Goal: Task Accomplishment & Management: Complete application form

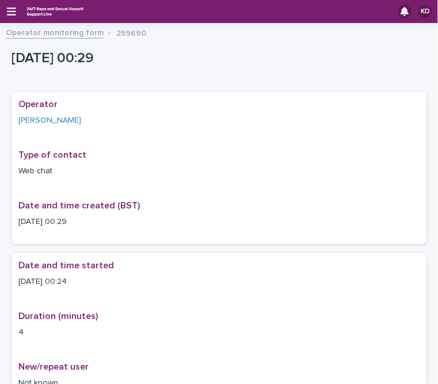
click at [26, 29] on link "Operator monitoring form" at bounding box center [55, 31] width 98 height 13
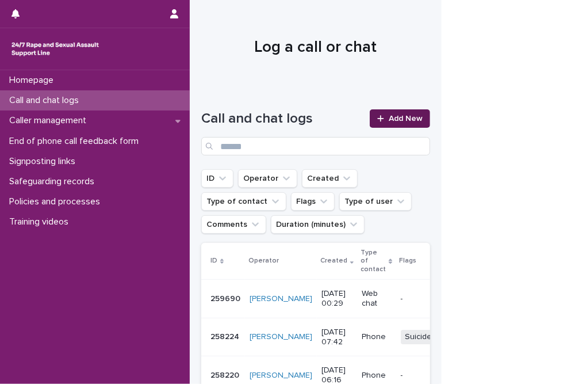
click at [382, 109] on link "Add New" at bounding box center [400, 118] width 60 height 18
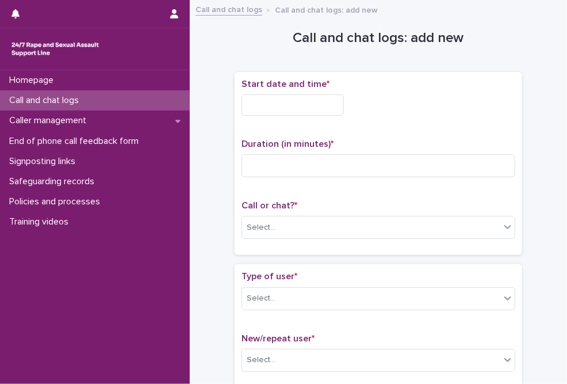
click at [308, 105] on input "text" at bounding box center [293, 104] width 102 height 21
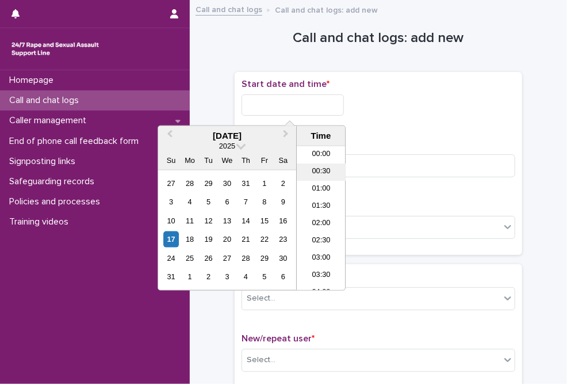
click at [321, 167] on li "00:30" at bounding box center [321, 171] width 49 height 17
drag, startPoint x: 293, startPoint y: 105, endPoint x: 312, endPoint y: 105, distance: 19.6
click at [312, 105] on input "**********" at bounding box center [293, 104] width 102 height 21
type input "**********"
click at [390, 170] on input at bounding box center [379, 165] width 274 height 23
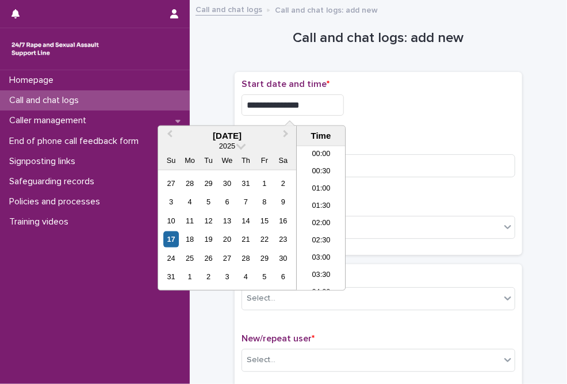
click at [299, 105] on input "**********" at bounding box center [293, 104] width 102 height 21
click at [328, 108] on input "**********" at bounding box center [293, 104] width 102 height 21
click at [385, 157] on input "**" at bounding box center [379, 165] width 274 height 23
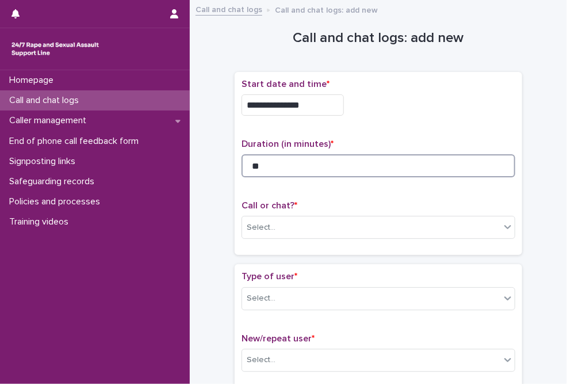
drag, startPoint x: 252, startPoint y: 165, endPoint x: 261, endPoint y: 163, distance: 9.4
click at [261, 163] on input "**" at bounding box center [379, 165] width 274 height 23
click at [322, 202] on p "Call or chat? *" at bounding box center [379, 205] width 274 height 11
drag, startPoint x: 252, startPoint y: 161, endPoint x: 269, endPoint y: 161, distance: 16.7
click at [269, 161] on input "**" at bounding box center [379, 165] width 274 height 23
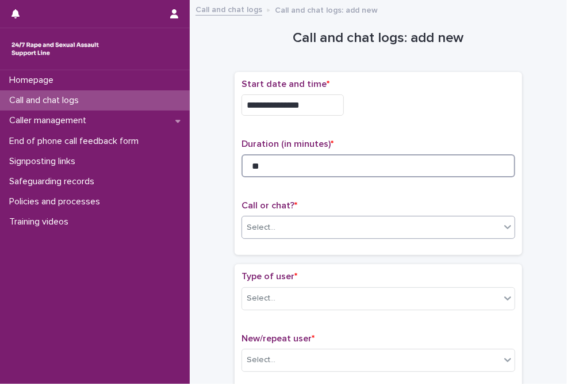
type input "**"
click at [289, 235] on div "Select..." at bounding box center [379, 227] width 274 height 23
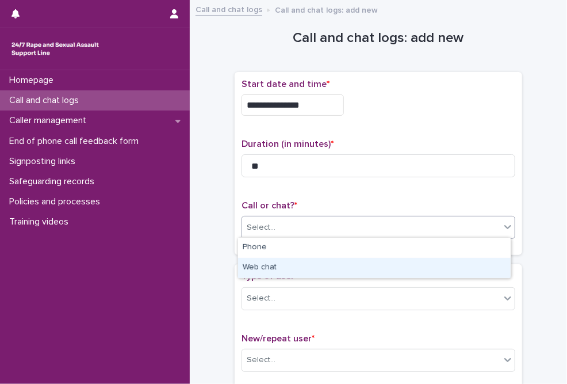
click at [263, 264] on div "Web chat" at bounding box center [374, 268] width 273 height 20
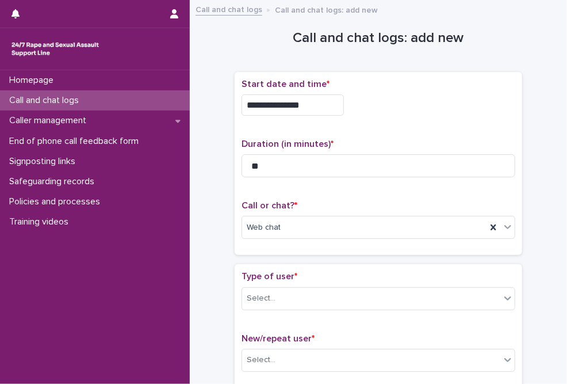
click at [265, 266] on div "Type of user * Select... New/repeat user * Select..." at bounding box center [379, 325] width 288 height 123
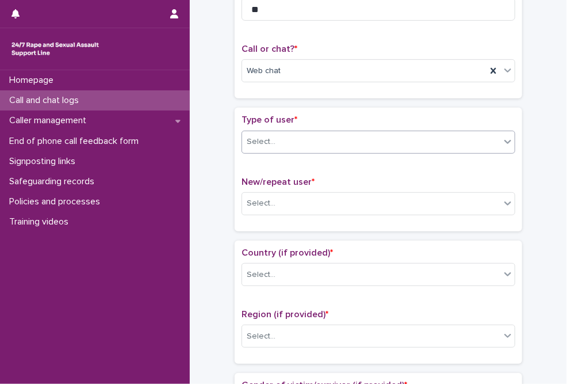
click at [275, 136] on div "Select..." at bounding box center [371, 141] width 258 height 19
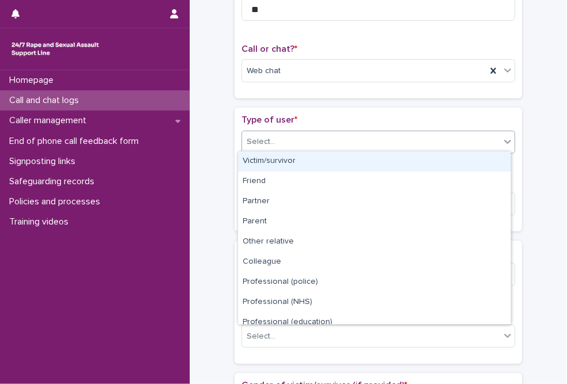
click at [273, 158] on div "Victim/survivor" at bounding box center [374, 161] width 273 height 20
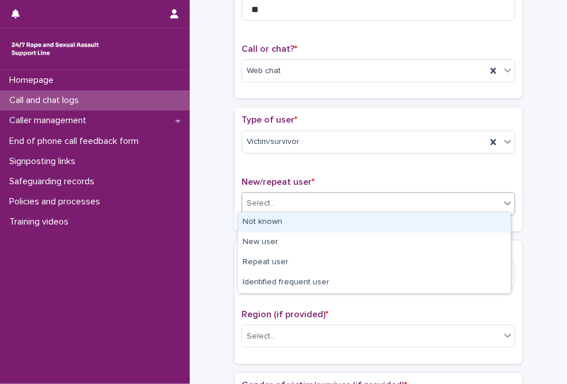
click at [268, 201] on div "Select..." at bounding box center [261, 203] width 29 height 12
click at [268, 224] on div "Not known" at bounding box center [374, 222] width 273 height 20
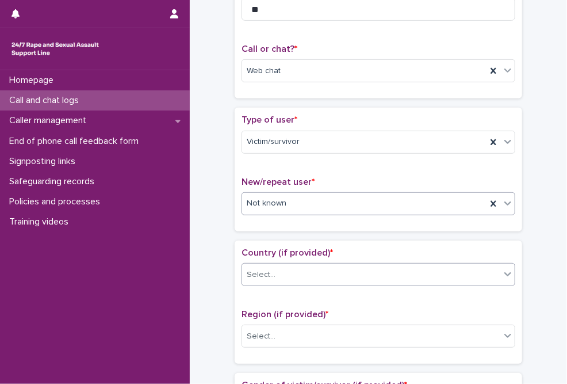
click at [275, 273] on div "Select..." at bounding box center [371, 274] width 258 height 19
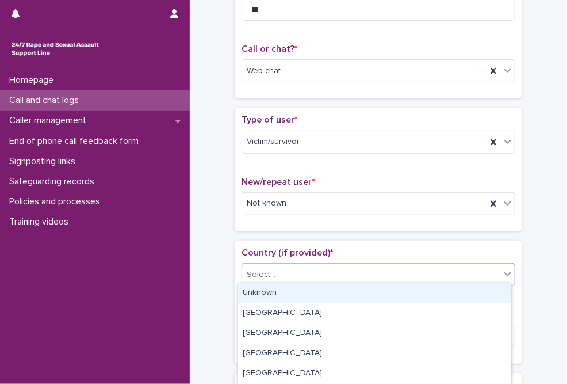
click at [268, 295] on div "Unknown" at bounding box center [374, 293] width 273 height 20
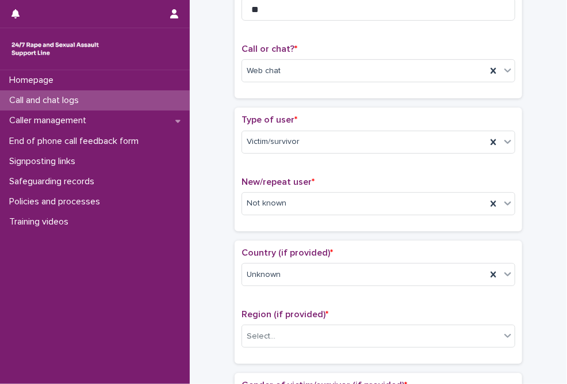
click at [276, 243] on div "Country (if provided) * Unknown Region (if provided) * Select..." at bounding box center [379, 302] width 288 height 123
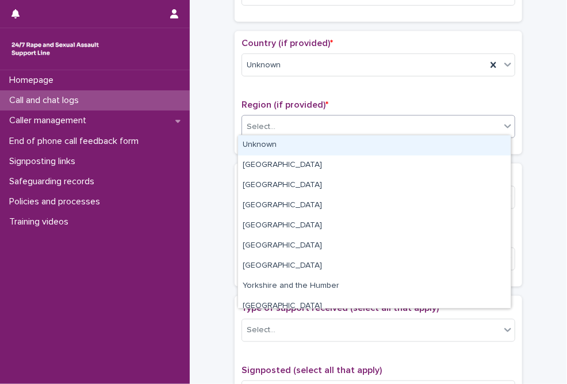
click at [272, 131] on div "Select..." at bounding box center [371, 126] width 258 height 19
click at [272, 143] on div "Unknown" at bounding box center [374, 145] width 273 height 20
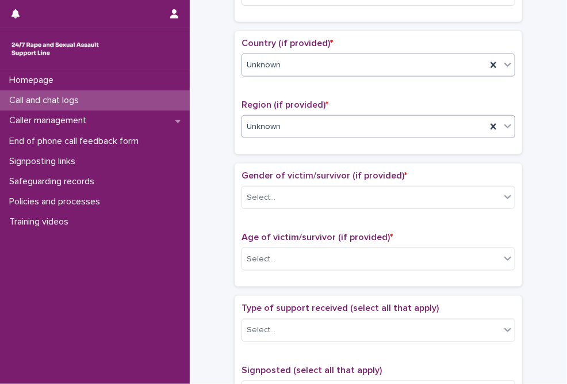
click at [293, 62] on div "Unknown" at bounding box center [364, 65] width 245 height 19
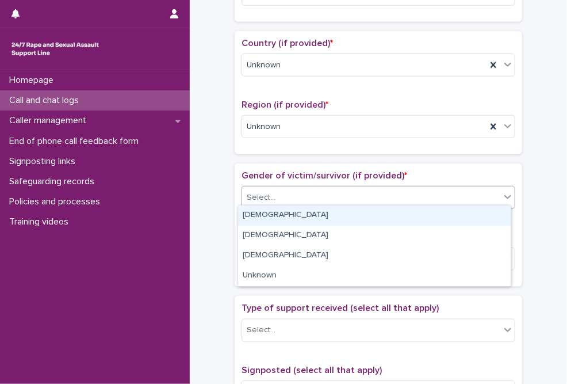
click at [284, 204] on div "Select..." at bounding box center [379, 197] width 274 height 23
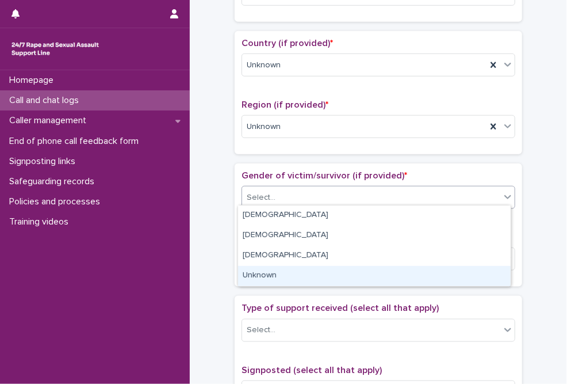
click at [258, 274] on div "Unknown" at bounding box center [374, 276] width 273 height 20
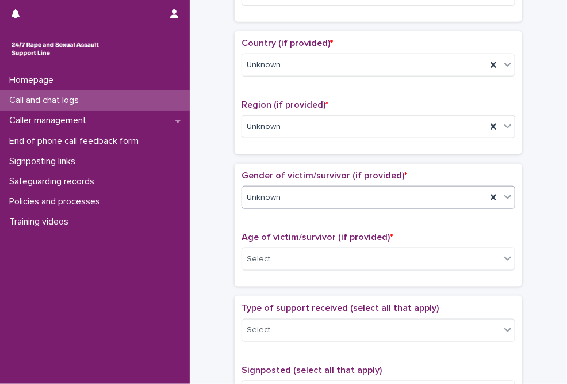
click at [285, 235] on span "Age of victim/survivor (if provided) *" at bounding box center [317, 236] width 151 height 9
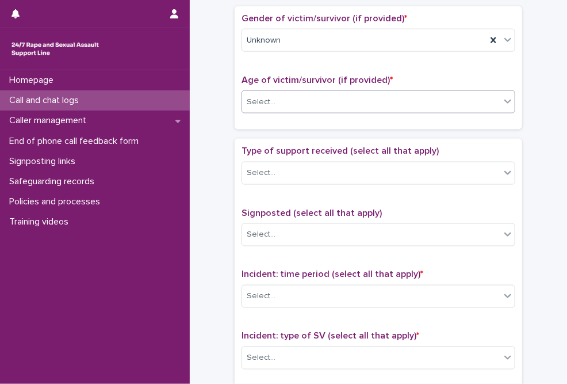
click at [276, 100] on div "Select..." at bounding box center [371, 102] width 258 height 19
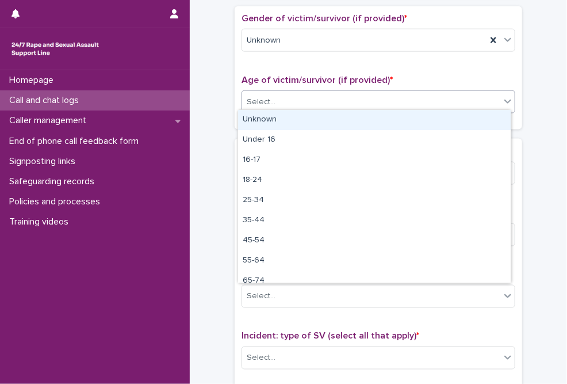
click at [275, 121] on div "Unknown" at bounding box center [374, 120] width 273 height 20
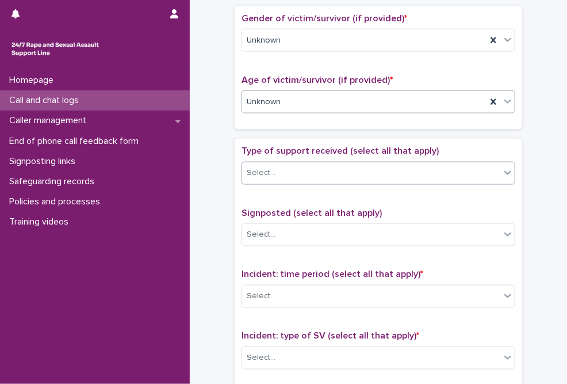
click at [283, 179] on div "Select..." at bounding box center [379, 173] width 274 height 23
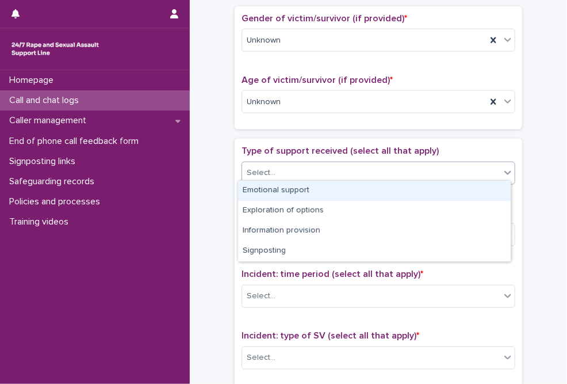
click at [281, 189] on div "Emotional support" at bounding box center [374, 191] width 273 height 20
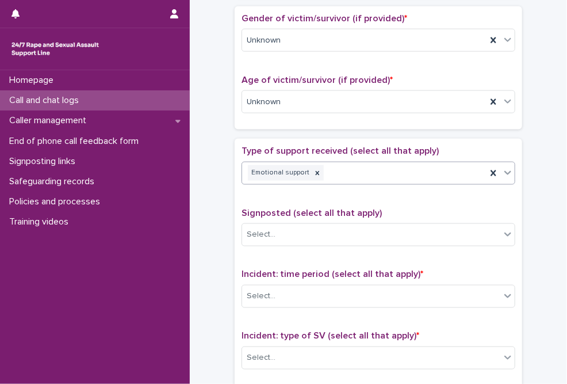
click at [350, 170] on div "Emotional support" at bounding box center [364, 173] width 245 height 20
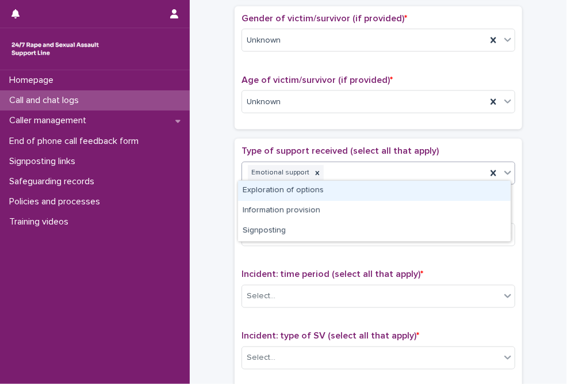
drag, startPoint x: 315, startPoint y: 201, endPoint x: 322, endPoint y: 194, distance: 10.2
click at [322, 194] on div "Exploration of options" at bounding box center [374, 191] width 273 height 20
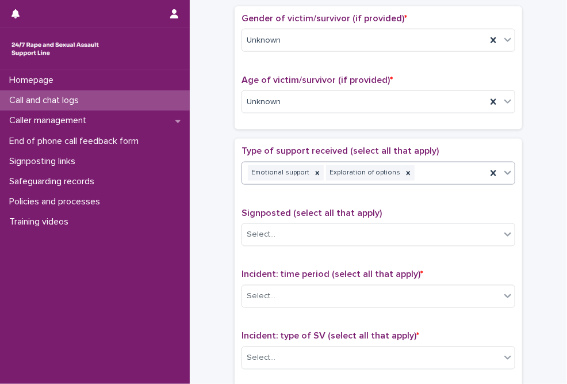
click at [418, 165] on div "Emotional support Exploration of options" at bounding box center [364, 173] width 245 height 20
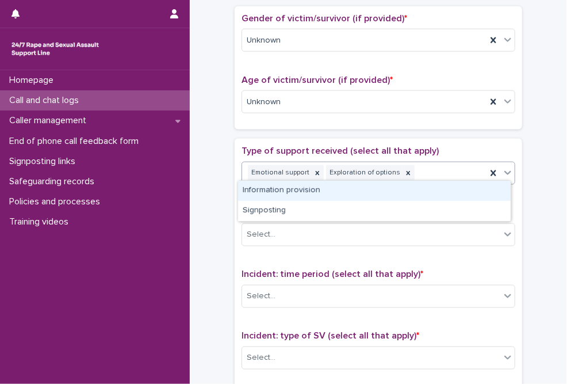
click at [326, 193] on div "Information provision" at bounding box center [374, 191] width 273 height 20
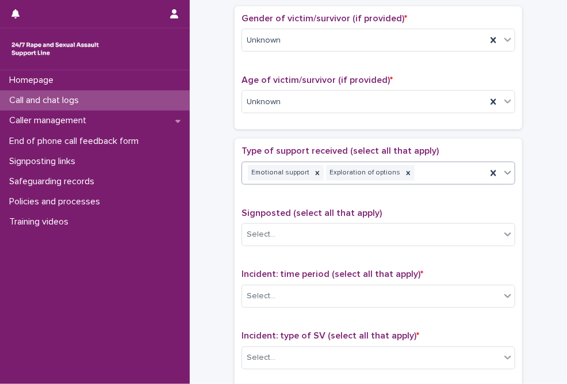
scroll to position [530, 0]
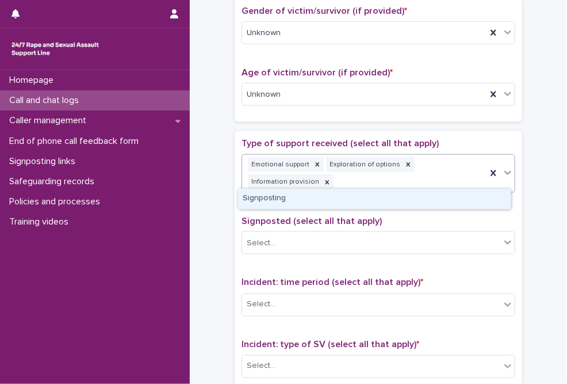
click at [425, 170] on div "Emotional support Exploration of options Information provision" at bounding box center [364, 174] width 245 height 38
click at [297, 201] on div "Signposting" at bounding box center [374, 199] width 273 height 20
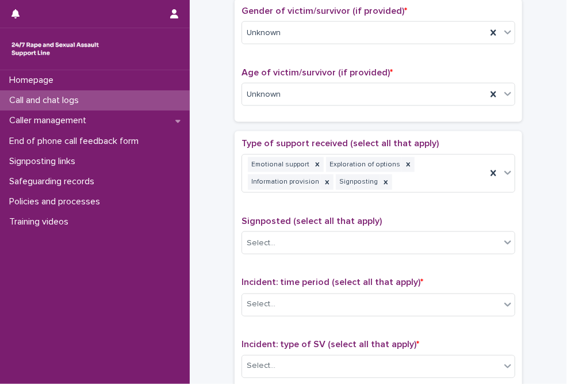
click at [300, 216] on span "Signposted (select all that apply)" at bounding box center [312, 220] width 140 height 9
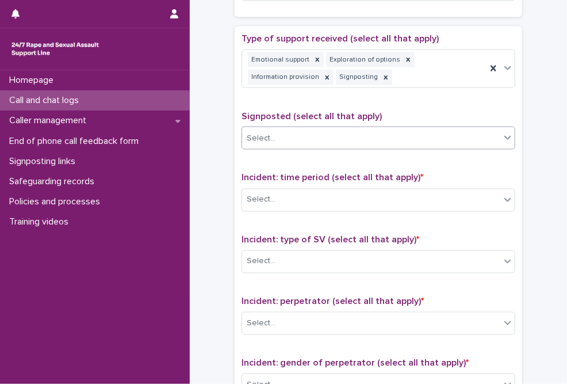
click at [295, 136] on div "Select..." at bounding box center [371, 138] width 258 height 19
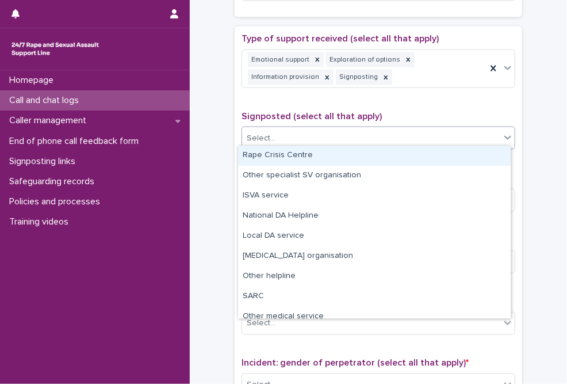
click at [300, 156] on div "Rape Crisis Centre" at bounding box center [374, 156] width 273 height 20
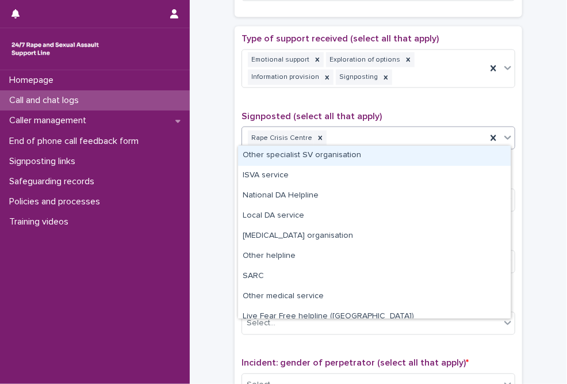
click at [363, 136] on div "Rape Crisis Centre" at bounding box center [364, 138] width 245 height 20
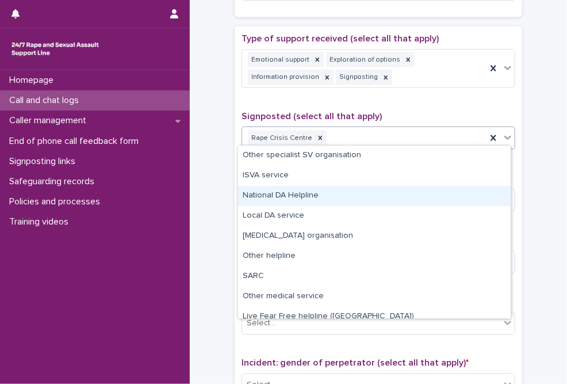
click at [303, 193] on div "National DA Helpline" at bounding box center [374, 196] width 273 height 20
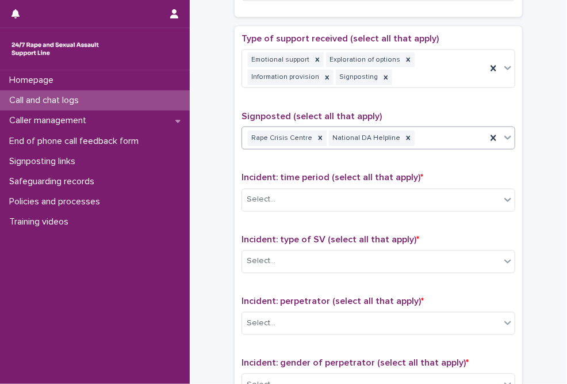
scroll to position [688, 0]
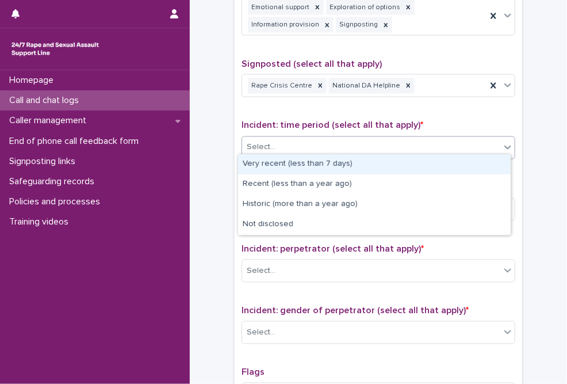
click at [291, 140] on div "Select..." at bounding box center [371, 147] width 258 height 19
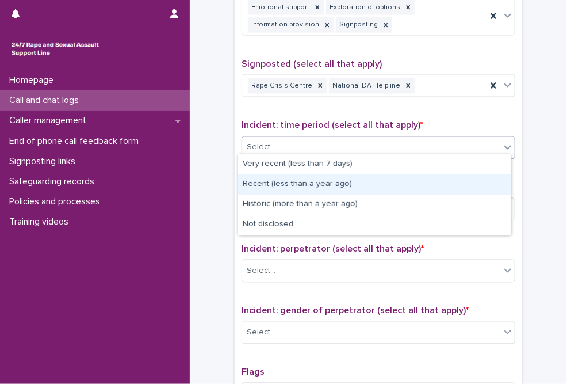
click at [281, 188] on div "Recent (less than a year ago)" at bounding box center [374, 184] width 273 height 20
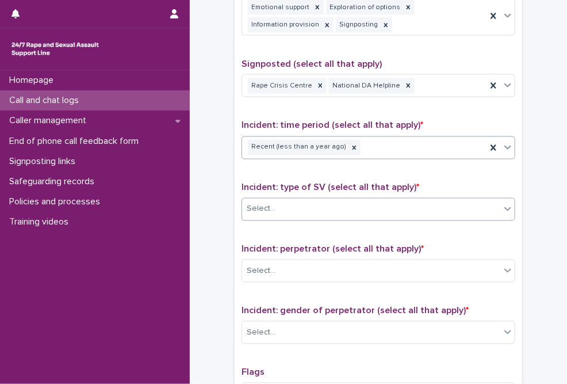
click at [288, 209] on div "Select..." at bounding box center [371, 209] width 258 height 19
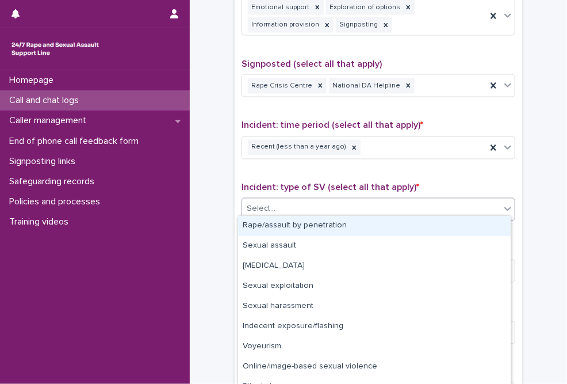
click at [285, 227] on div "Rape/assault by penetration" at bounding box center [374, 226] width 273 height 20
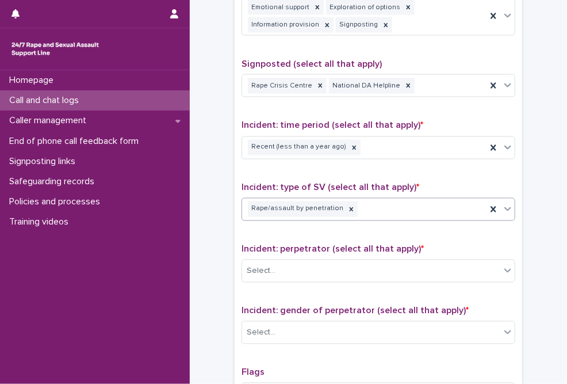
click at [291, 246] on span "Incident: perpetrator (select all that apply) *" at bounding box center [333, 249] width 182 height 9
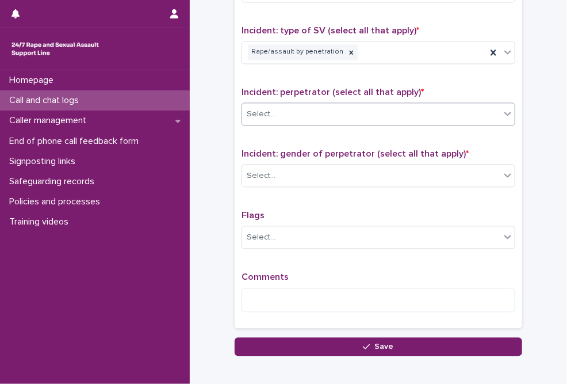
click at [299, 116] on div "Select..." at bounding box center [371, 114] width 258 height 19
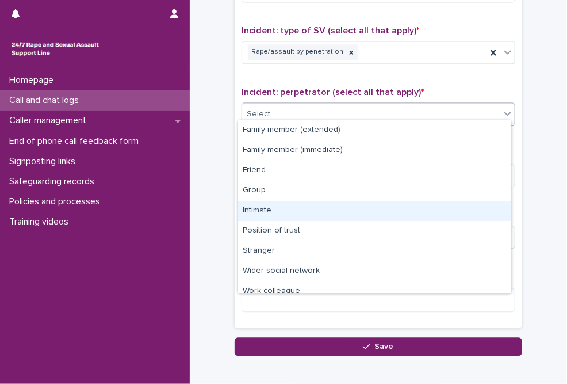
click at [272, 206] on div "Intimate" at bounding box center [374, 211] width 273 height 20
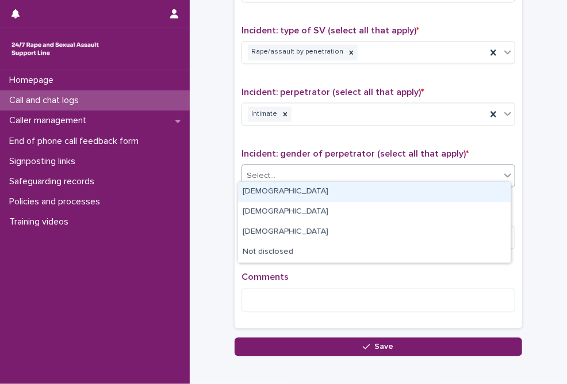
click at [295, 173] on div "Select..." at bounding box center [371, 175] width 258 height 19
click at [276, 189] on div "[DEMOGRAPHIC_DATA]" at bounding box center [374, 192] width 273 height 20
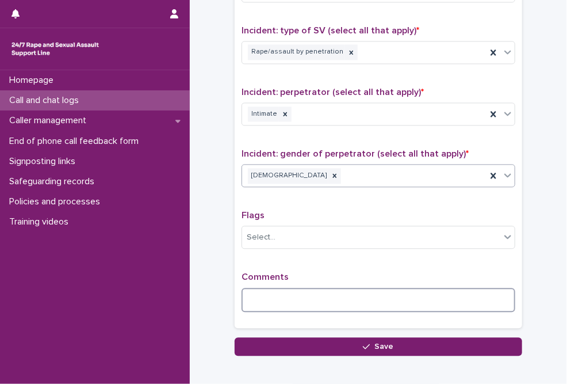
click at [280, 295] on textarea at bounding box center [379, 300] width 274 height 25
click at [437, 291] on textarea "**********" at bounding box center [379, 300] width 274 height 25
click at [304, 290] on textarea "**********" at bounding box center [379, 300] width 274 height 25
click at [437, 296] on textarea "**********" at bounding box center [379, 300] width 274 height 25
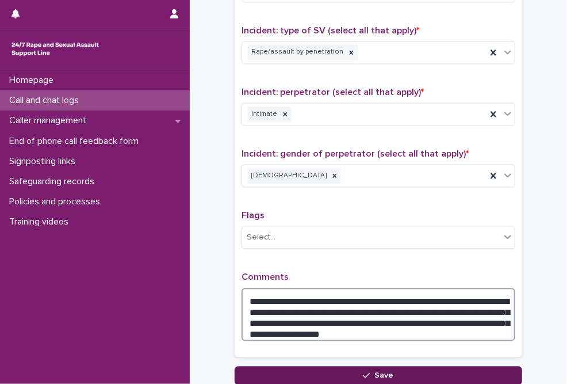
type textarea "**********"
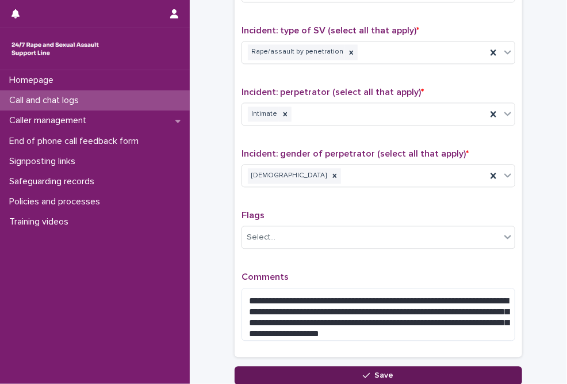
click at [415, 367] on button "Save" at bounding box center [379, 375] width 288 height 18
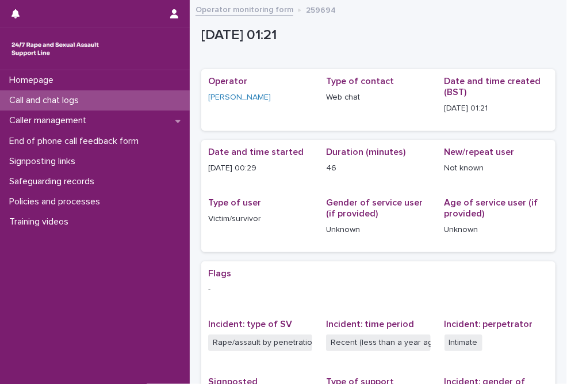
click at [67, 95] on p "Call and chat logs" at bounding box center [46, 100] width 83 height 11
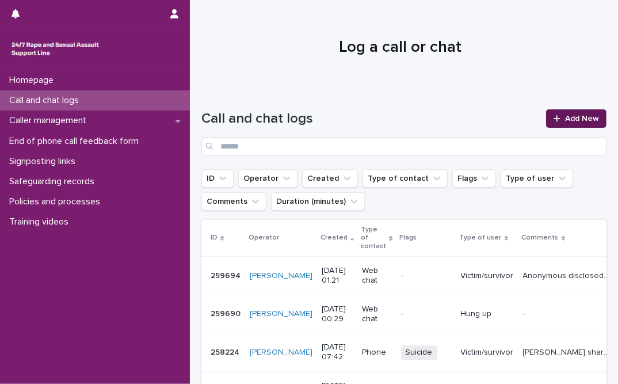
click at [437, 110] on link "Add New" at bounding box center [576, 118] width 60 height 18
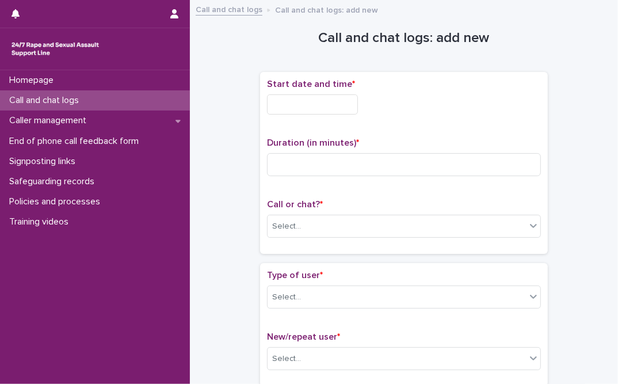
click at [317, 113] on input "text" at bounding box center [312, 104] width 91 height 20
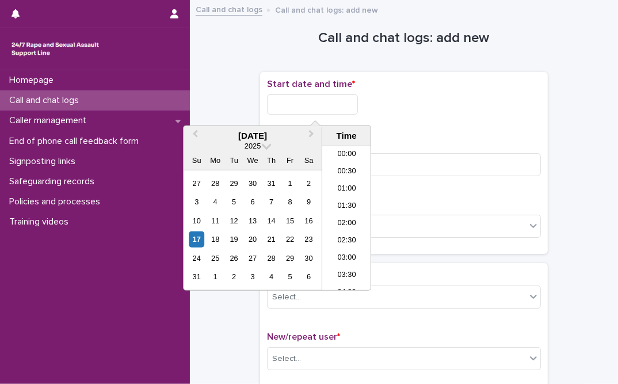
click at [345, 185] on li "01:00" at bounding box center [346, 189] width 49 height 17
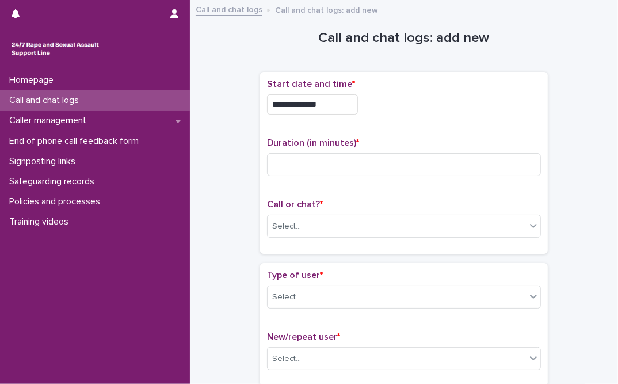
drag, startPoint x: 318, startPoint y: 106, endPoint x: 356, endPoint y: 102, distance: 38.1
click at [356, 102] on input "**********" at bounding box center [312, 104] width 91 height 20
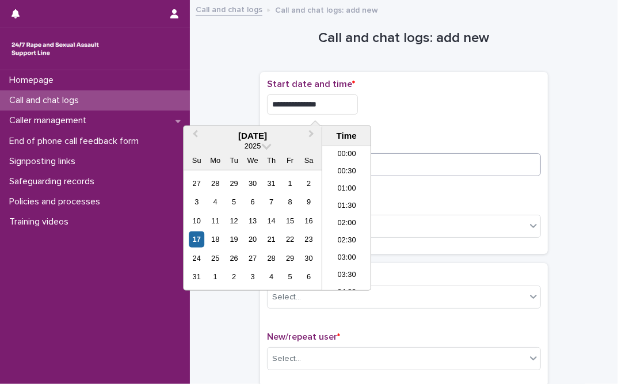
type input "**********"
click at [387, 154] on input at bounding box center [404, 164] width 274 height 23
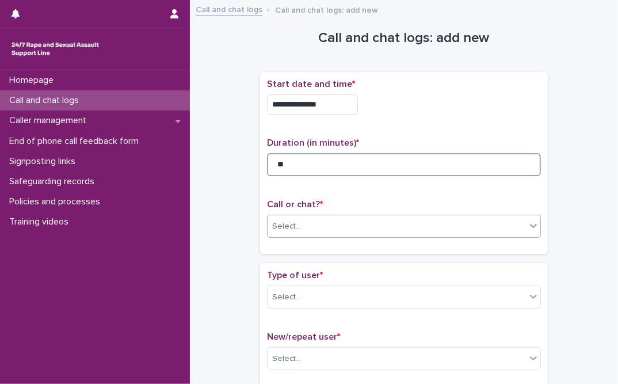
type input "**"
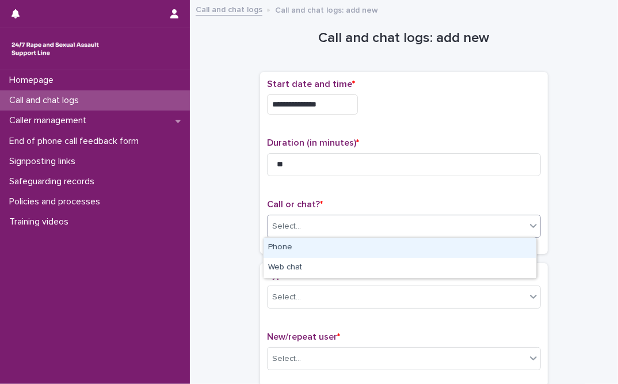
click at [308, 230] on div "Select..." at bounding box center [397, 226] width 258 height 19
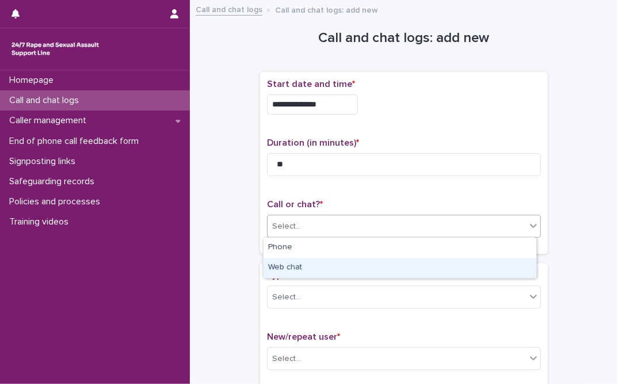
click at [300, 270] on div "Web chat" at bounding box center [400, 268] width 273 height 20
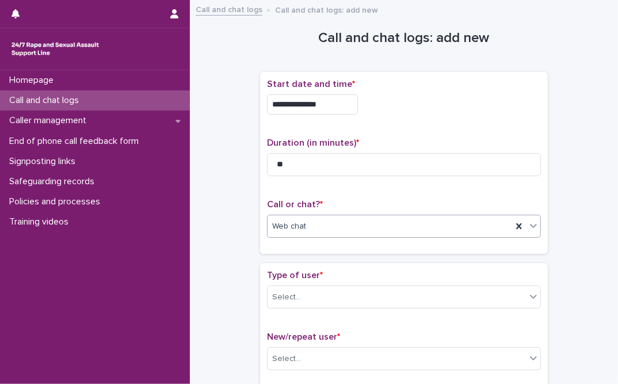
click at [301, 270] on span "Type of user *" at bounding box center [295, 274] width 56 height 9
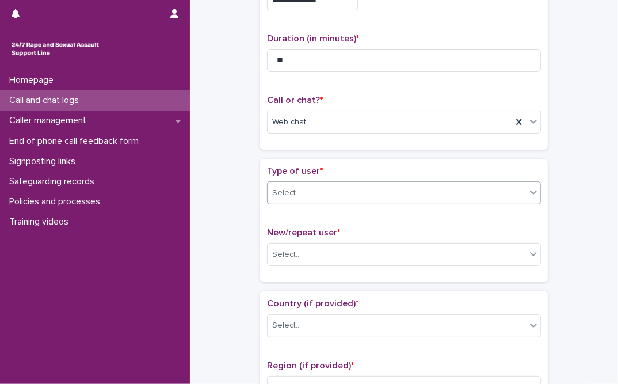
click at [301, 185] on div "Select..." at bounding box center [397, 193] width 258 height 19
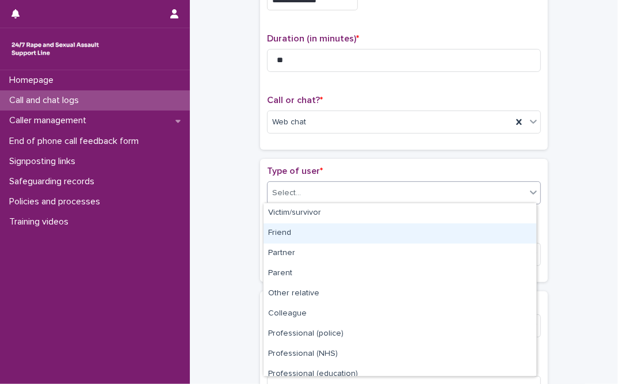
click at [300, 228] on div "Friend" at bounding box center [400, 233] width 273 height 20
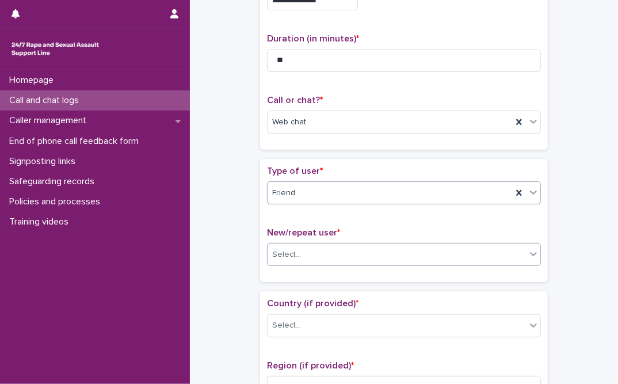
click at [303, 250] on div "Select..." at bounding box center [397, 254] width 258 height 19
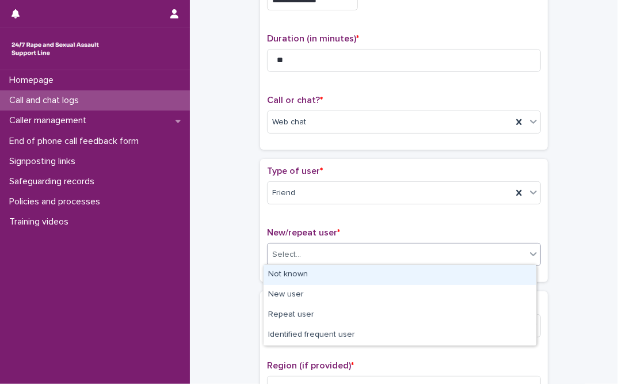
click at [295, 276] on div "Not known" at bounding box center [400, 275] width 273 height 20
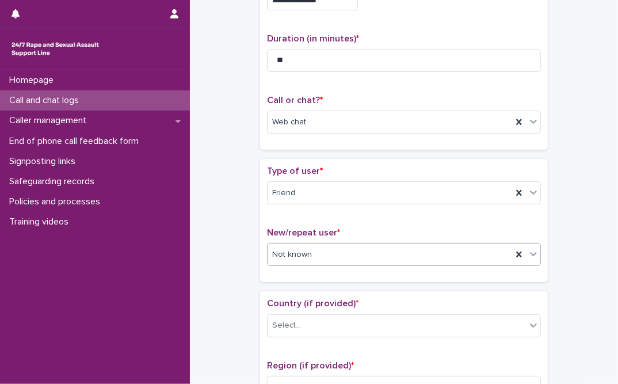
click at [291, 300] on span "Country (if provided) *" at bounding box center [312, 303] width 91 height 9
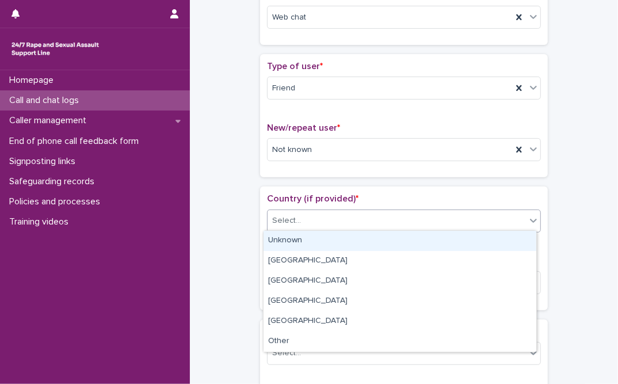
click at [311, 227] on div "Select..." at bounding box center [397, 220] width 258 height 19
click at [299, 241] on div "Unknown" at bounding box center [400, 241] width 273 height 20
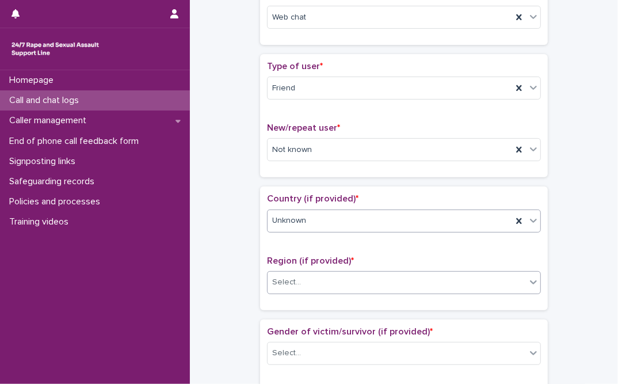
click at [310, 278] on div "Select..." at bounding box center [397, 282] width 258 height 19
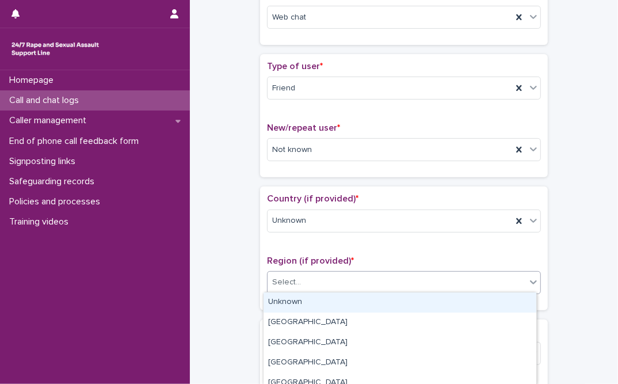
click at [301, 298] on div "Unknown" at bounding box center [400, 302] width 273 height 20
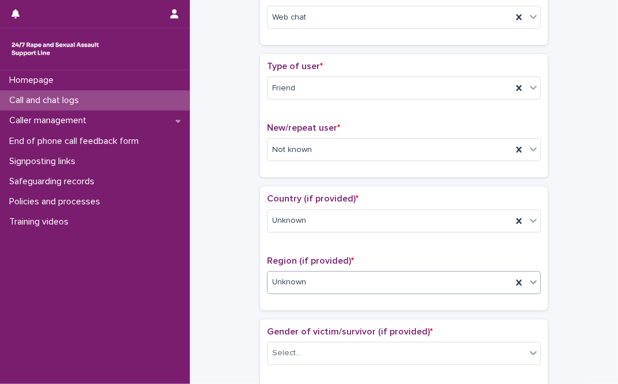
click at [299, 257] on span "Region (if provided) *" at bounding box center [310, 260] width 87 height 9
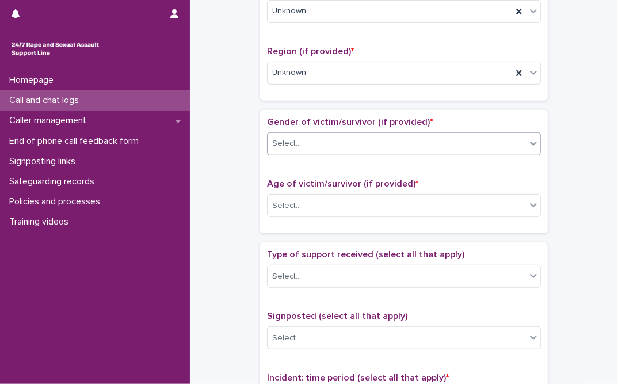
click at [304, 145] on div "Select..." at bounding box center [397, 143] width 258 height 19
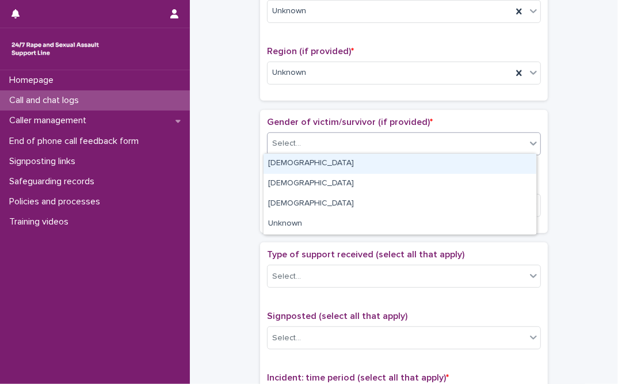
click at [300, 165] on div "[DEMOGRAPHIC_DATA]" at bounding box center [400, 164] width 273 height 20
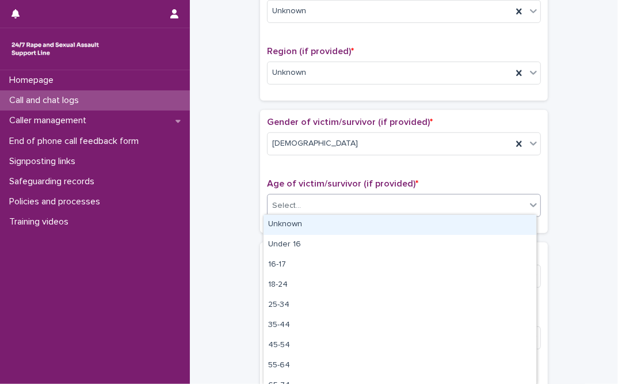
click at [307, 205] on div "Select..." at bounding box center [397, 205] width 258 height 19
click at [296, 227] on div "Unknown" at bounding box center [400, 225] width 273 height 20
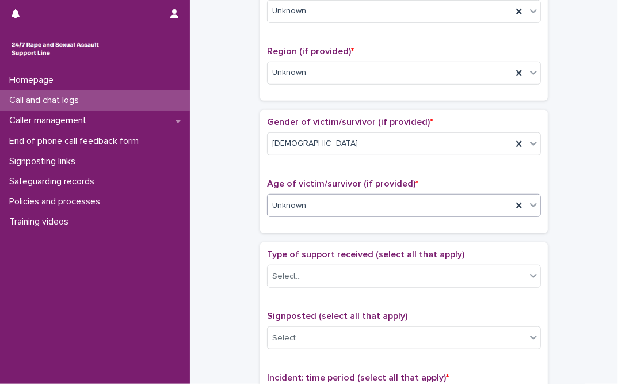
click at [360, 201] on div "Unknown" at bounding box center [390, 205] width 245 height 19
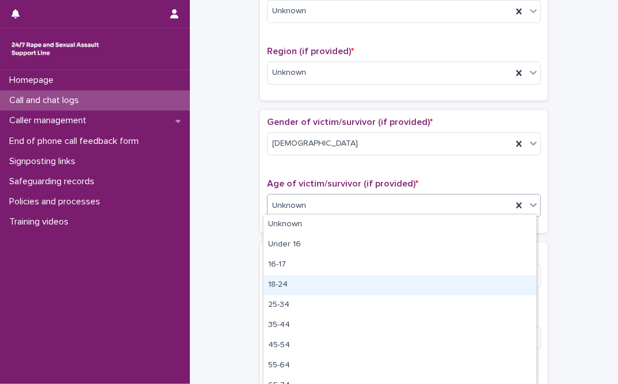
click at [284, 281] on div "18-24" at bounding box center [400, 285] width 273 height 20
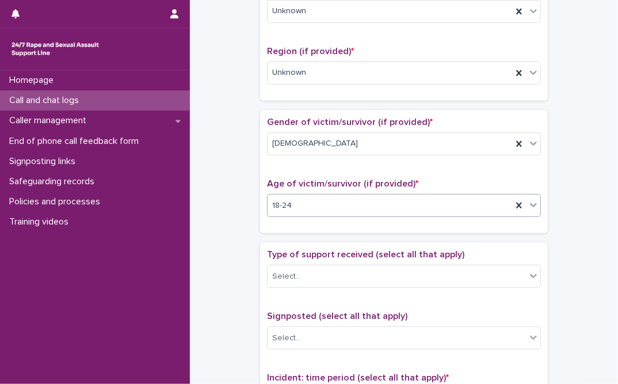
click at [286, 236] on div "Loading... Saving… Gender of victim/survivor (if provided) * [DEMOGRAPHIC_DATA]…" at bounding box center [404, 176] width 288 height 132
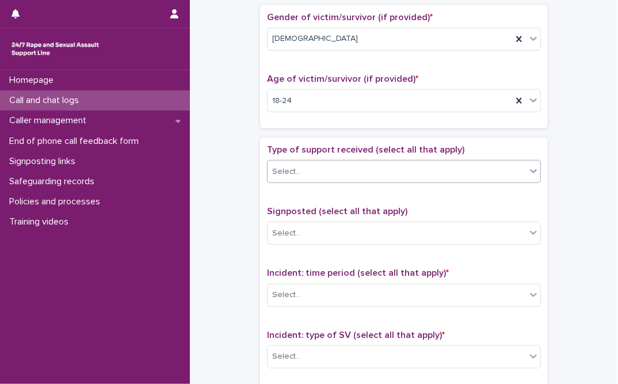
click at [319, 169] on div "Select..." at bounding box center [397, 171] width 258 height 19
click at [337, 125] on div "Gender of victim/survivor (if provided) * [DEMOGRAPHIC_DATA] Age of victim/surv…" at bounding box center [404, 66] width 288 height 123
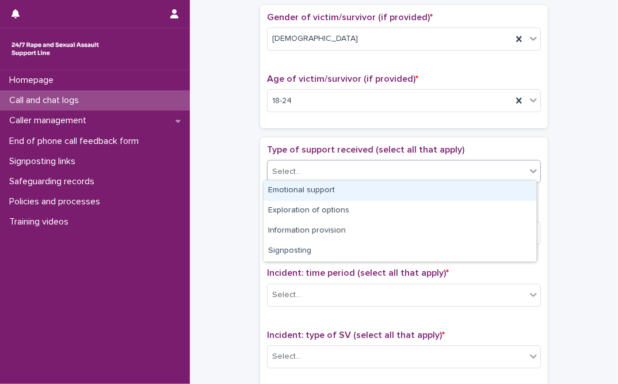
click at [327, 172] on div "Select..." at bounding box center [397, 171] width 258 height 19
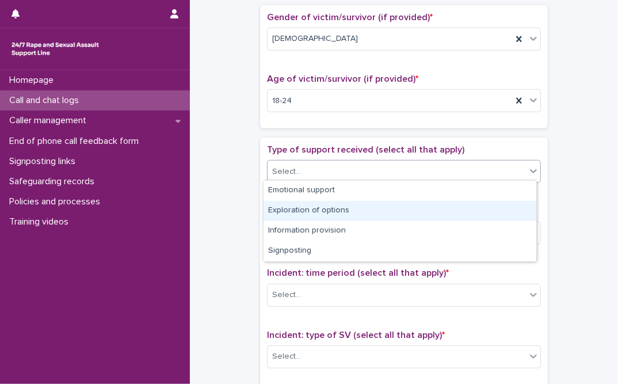
click at [326, 208] on div "Exploration of options" at bounding box center [400, 211] width 273 height 20
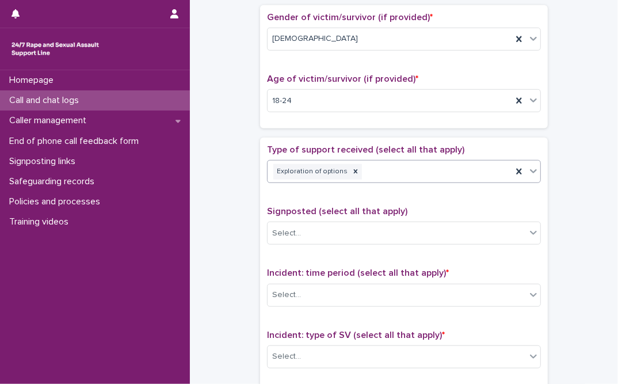
click at [359, 165] on div "Exploration of options" at bounding box center [390, 172] width 245 height 20
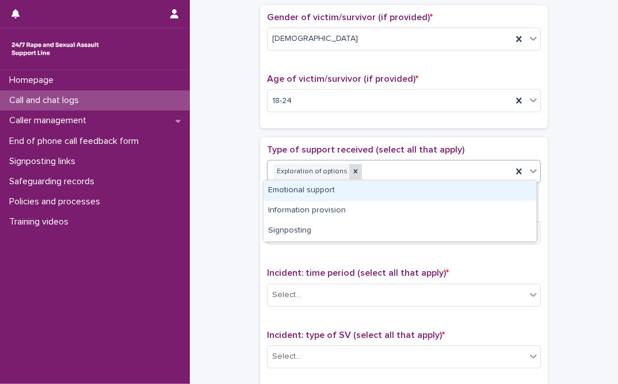
click at [352, 169] on icon at bounding box center [356, 171] width 8 height 8
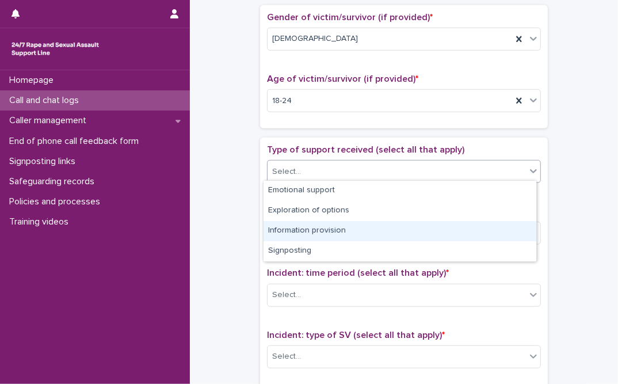
drag, startPoint x: 312, startPoint y: 242, endPoint x: 312, endPoint y: 231, distance: 11.5
click at [312, 231] on div "Information provision" at bounding box center [400, 231] width 273 height 20
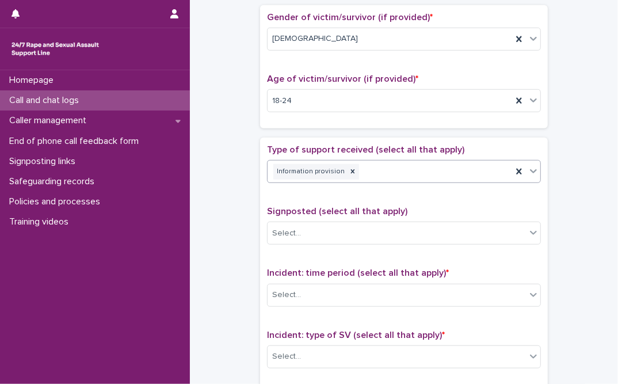
click at [327, 202] on div "Type of support received (select all that apply) option Information provision, …" at bounding box center [404, 384] width 274 height 481
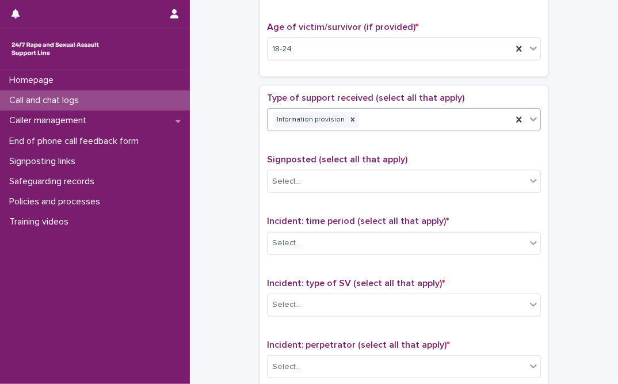
scroll to position [627, 0]
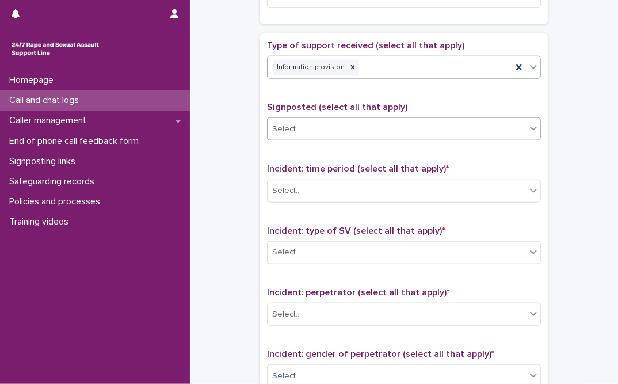
click at [338, 129] on div "Select..." at bounding box center [397, 129] width 258 height 19
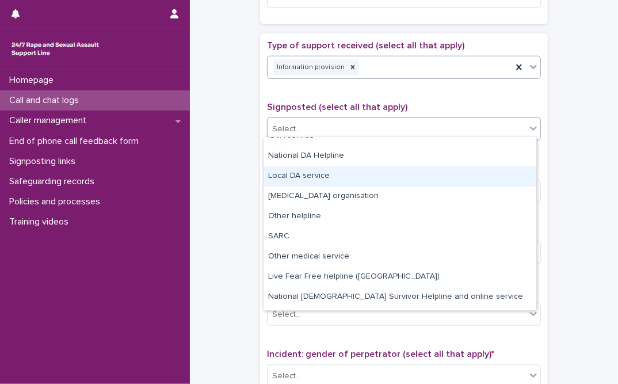
scroll to position [68, 0]
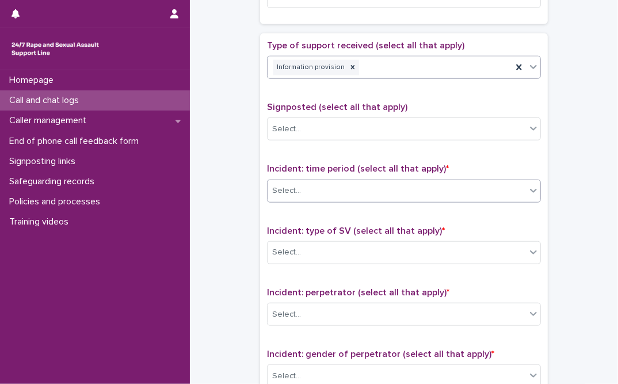
click at [293, 188] on div "Select..." at bounding box center [286, 191] width 29 height 12
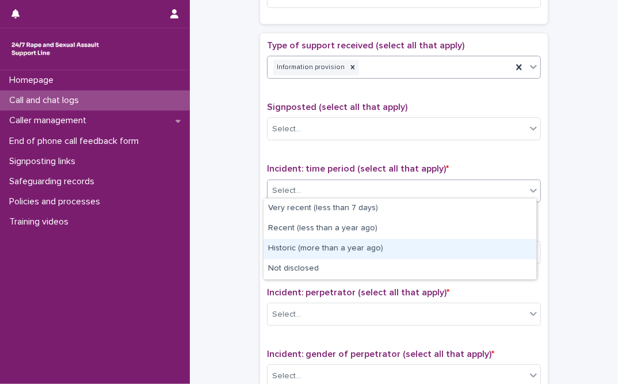
click at [295, 246] on div "Historic (more than a year ago)" at bounding box center [400, 249] width 273 height 20
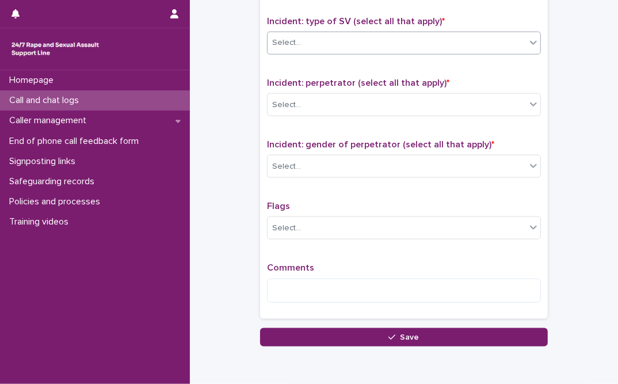
click at [338, 33] on div "Select..." at bounding box center [397, 42] width 258 height 19
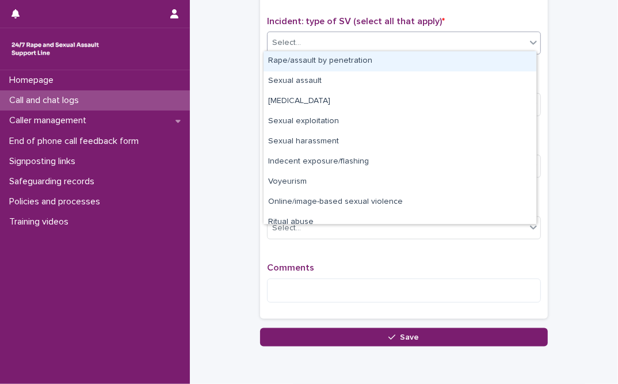
click at [329, 61] on div "Rape/assault by penetration" at bounding box center [400, 61] width 273 height 20
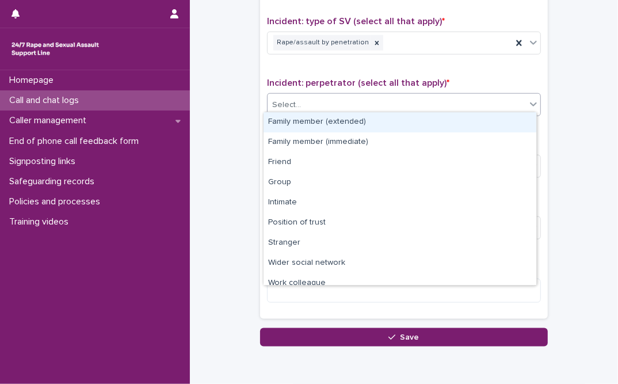
click at [327, 103] on div "Select..." at bounding box center [397, 105] width 258 height 19
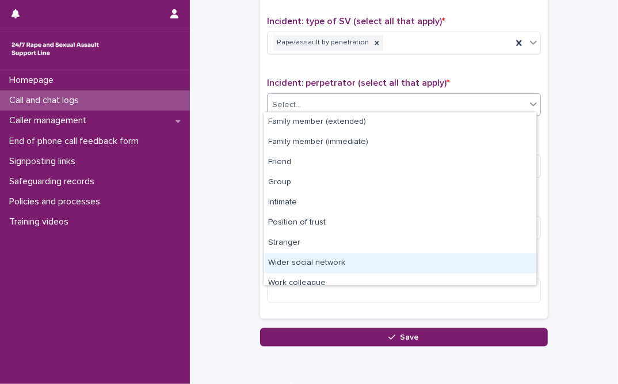
scroll to position [48, 0]
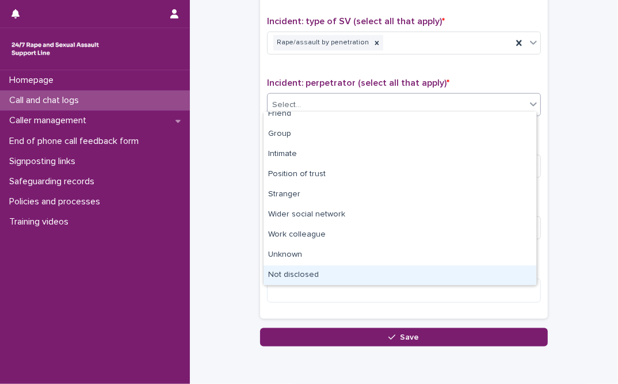
click at [294, 272] on div "Not disclosed" at bounding box center [400, 275] width 273 height 20
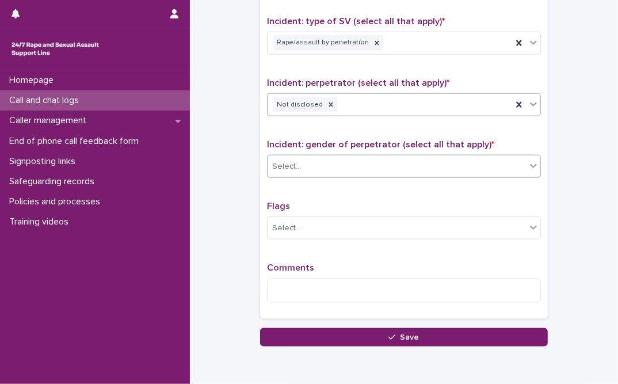
click at [304, 164] on div "Select..." at bounding box center [397, 166] width 258 height 19
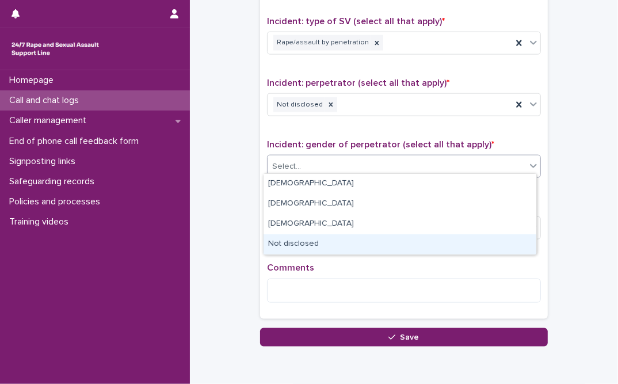
click at [296, 242] on div "Not disclosed" at bounding box center [400, 244] width 273 height 20
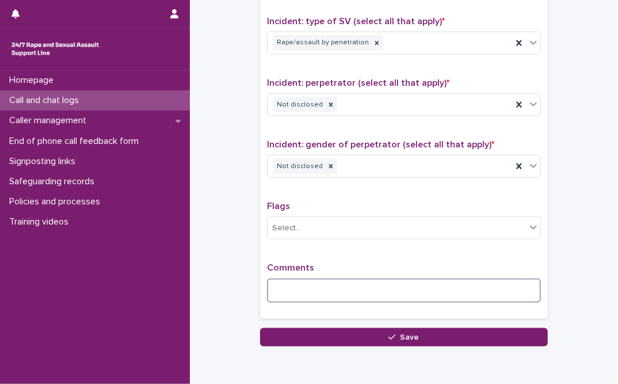
click at [297, 291] on textarea at bounding box center [404, 290] width 274 height 25
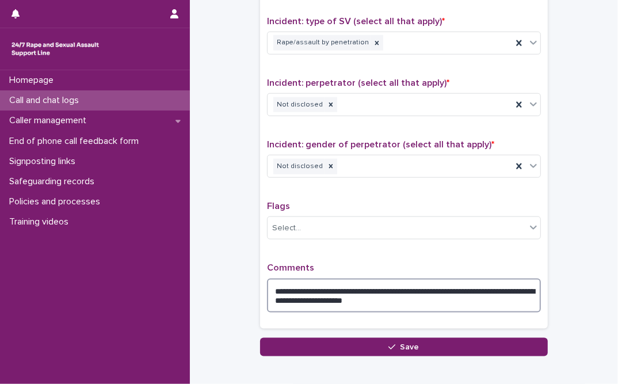
click at [437, 298] on textarea "**********" at bounding box center [404, 295] width 274 height 35
type textarea "**********"
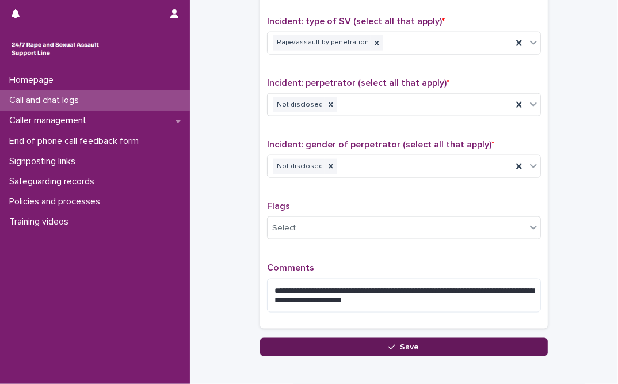
click at [352, 350] on button "Save" at bounding box center [404, 347] width 288 height 18
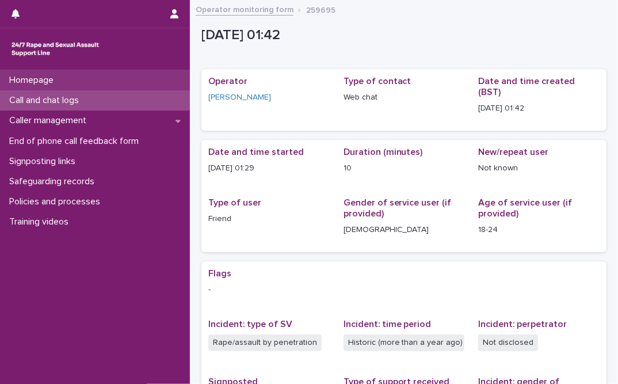
click at [52, 83] on p "Homepage" at bounding box center [34, 80] width 58 height 11
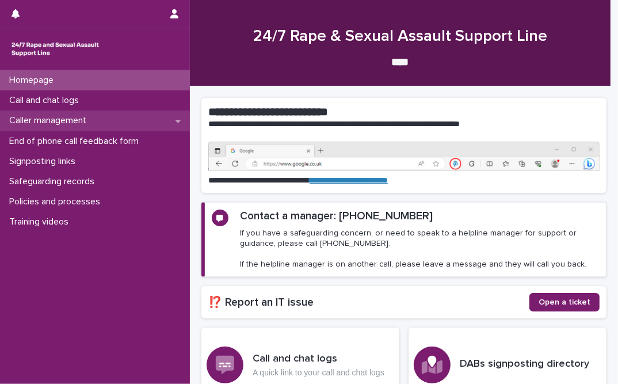
click at [82, 119] on p "Caller management" at bounding box center [50, 120] width 91 height 11
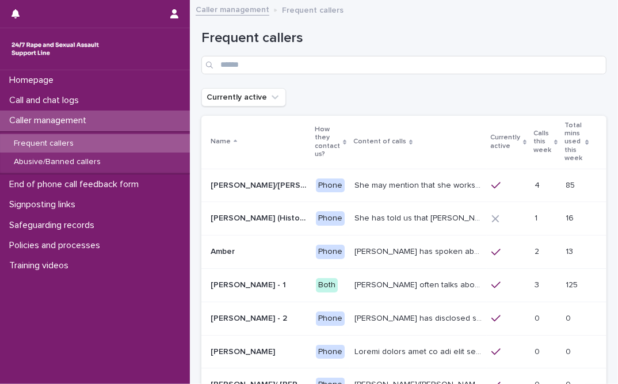
click at [85, 144] on div "Frequent callers" at bounding box center [95, 143] width 190 height 19
click at [367, 178] on p "She may mention that she works as a [PERSON_NAME], looking after two children. …" at bounding box center [419, 184] width 130 height 12
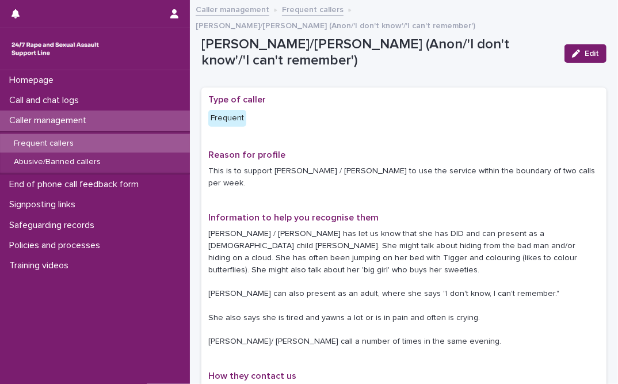
click at [62, 146] on p "Frequent callers" at bounding box center [44, 144] width 78 height 10
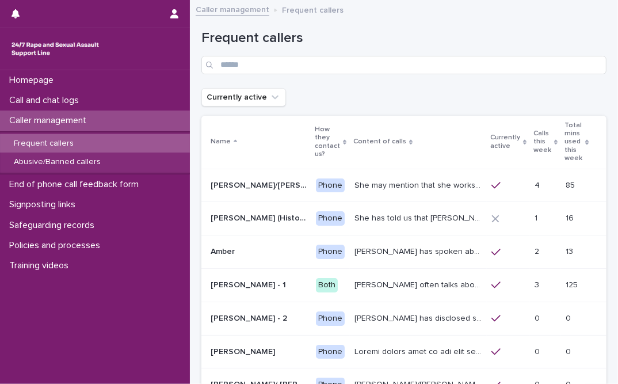
click at [315, 129] on p "How they contact us?" at bounding box center [327, 142] width 25 height 38
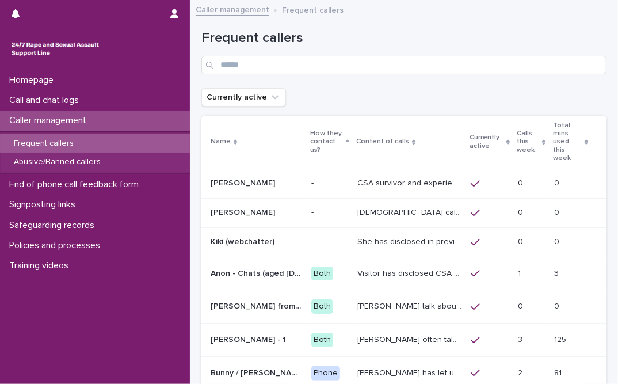
click at [310, 129] on p "How they contact us?" at bounding box center [326, 141] width 33 height 29
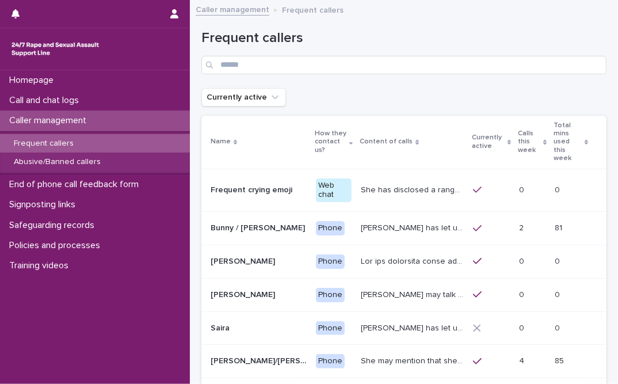
click at [224, 136] on p "Name" at bounding box center [221, 141] width 20 height 13
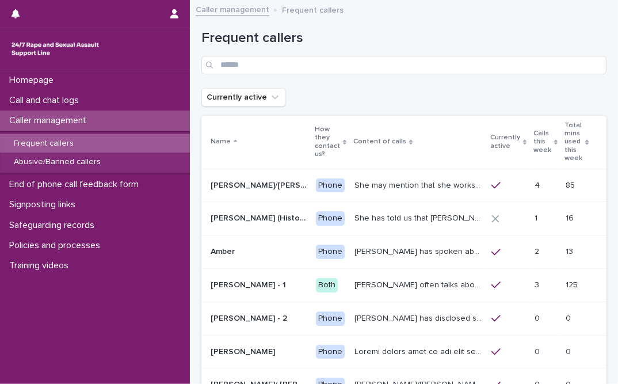
click at [315, 136] on p "How they contact us?" at bounding box center [327, 142] width 25 height 38
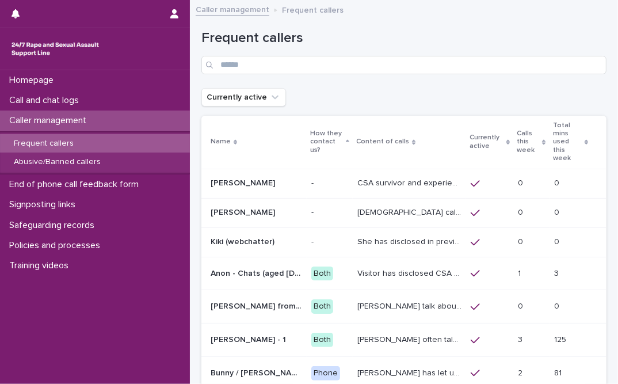
click at [63, 322] on div "Homepage Call and chat logs Caller management Frequent callers Abusive/Banned c…" at bounding box center [95, 227] width 190 height 314
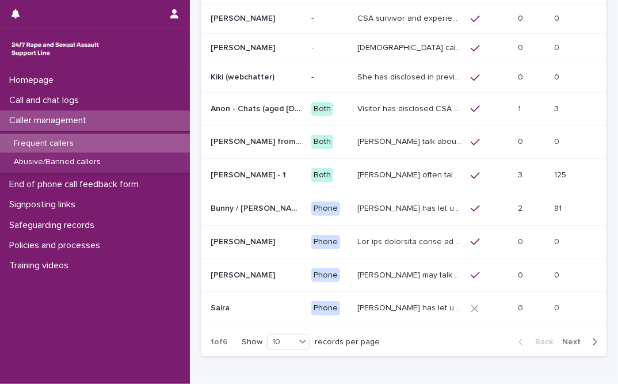
scroll to position [217, 0]
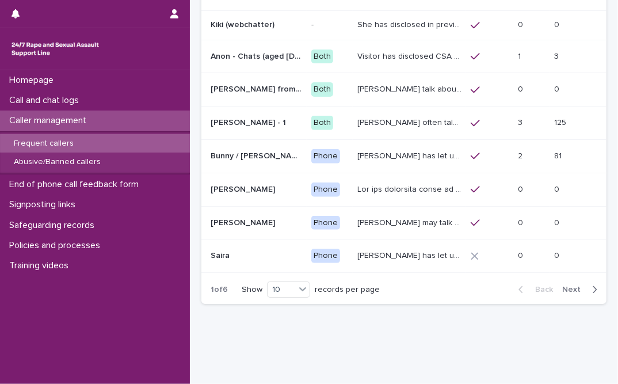
click at [437, 285] on span "Next" at bounding box center [574, 289] width 25 height 8
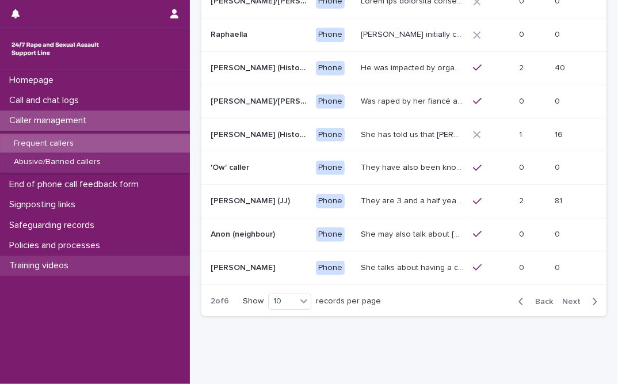
scroll to position [231, 0]
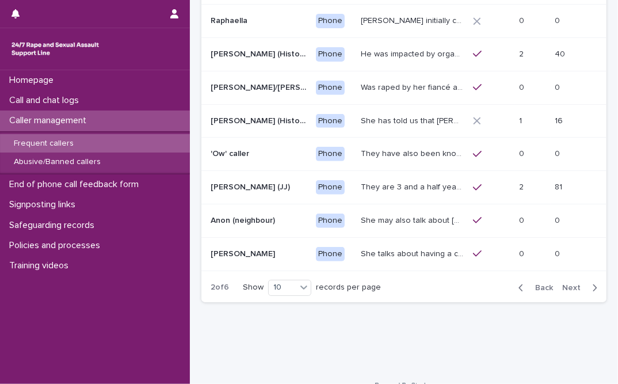
click at [437, 283] on div "button" at bounding box center [592, 288] width 10 height 10
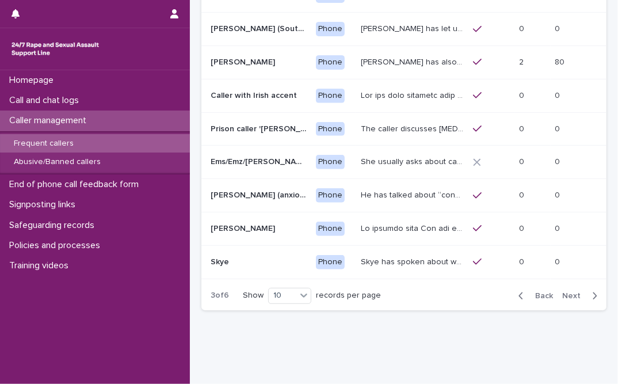
scroll to position [228, 0]
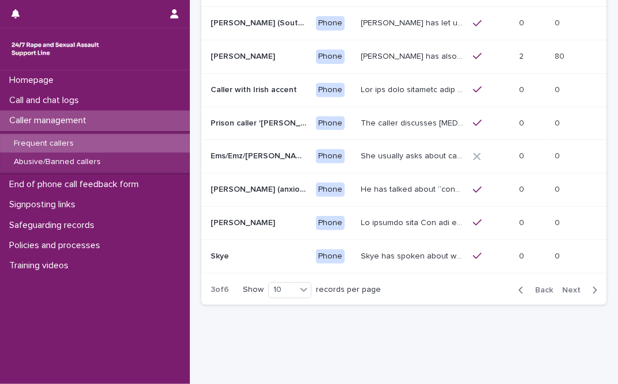
click at [437, 285] on button "Next" at bounding box center [582, 290] width 49 height 10
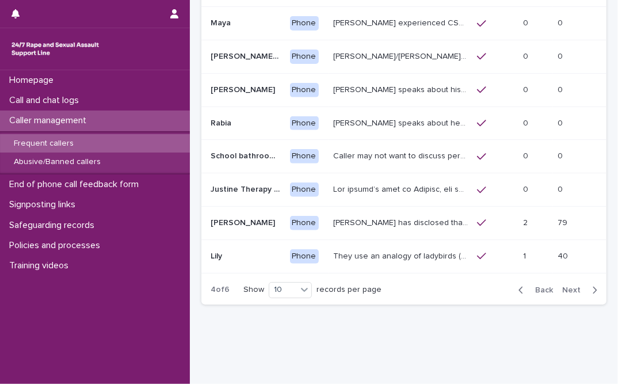
click at [437, 286] on span "Next" at bounding box center [574, 290] width 25 height 8
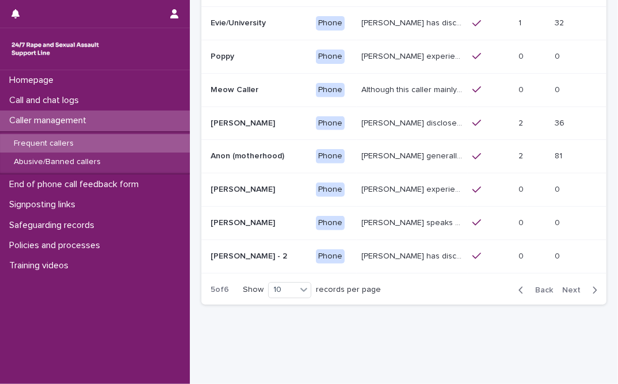
click at [437, 286] on span "Back" at bounding box center [540, 290] width 25 height 8
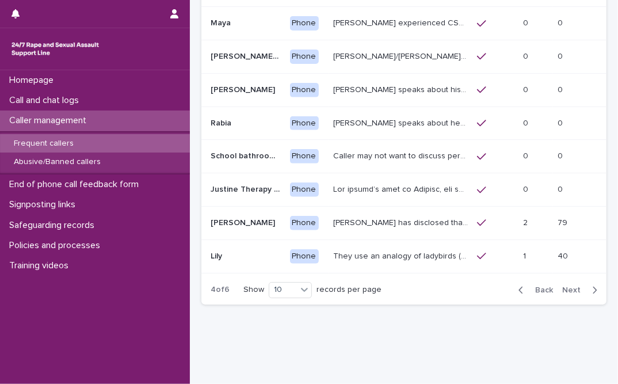
click at [437, 286] on span "Next" at bounding box center [574, 290] width 25 height 8
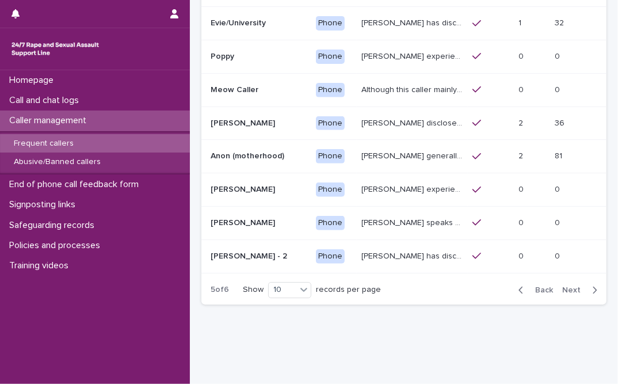
click at [437, 286] on span "Next" at bounding box center [574, 290] width 25 height 8
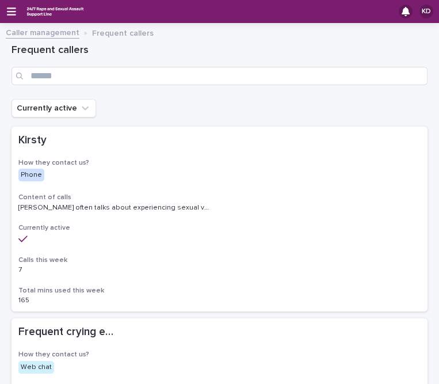
click at [59, 33] on link "Caller management" at bounding box center [43, 31] width 74 height 13
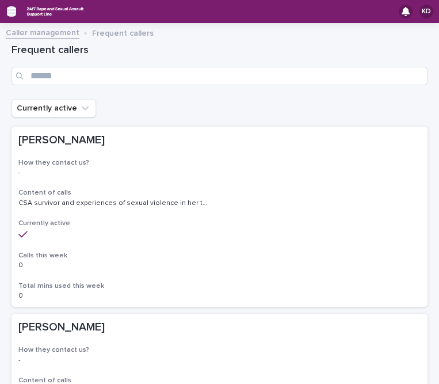
click at [13, 11] on icon "button" at bounding box center [11, 11] width 9 height 8
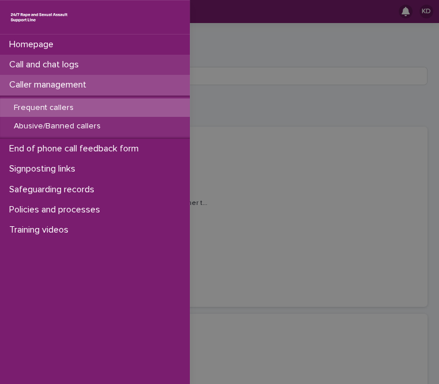
click at [46, 64] on p "Call and chat logs" at bounding box center [46, 64] width 83 height 11
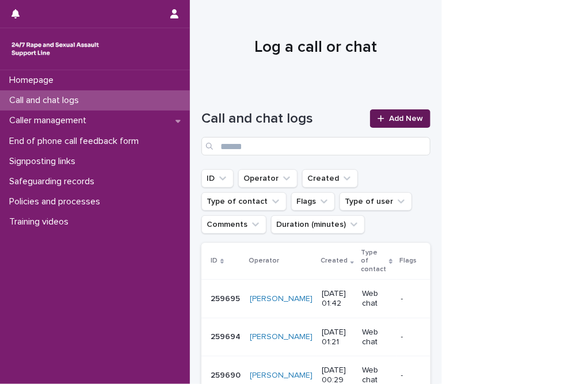
click at [385, 117] on div at bounding box center [383, 118] width 12 height 8
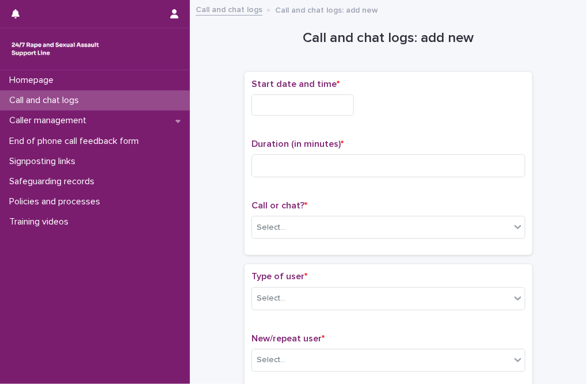
click at [306, 109] on input "text" at bounding box center [302, 104] width 102 height 21
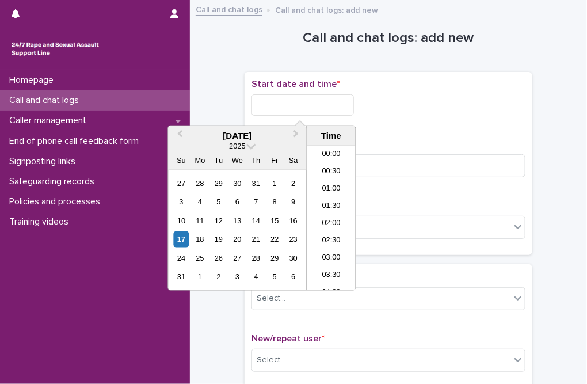
scroll to position [5, 0]
click at [323, 181] on li "01:00" at bounding box center [331, 183] width 49 height 17
drag, startPoint x: 303, startPoint y: 104, endPoint x: 345, endPoint y: 112, distance: 42.9
click at [345, 112] on input "**********" at bounding box center [302, 104] width 102 height 21
type input "**********"
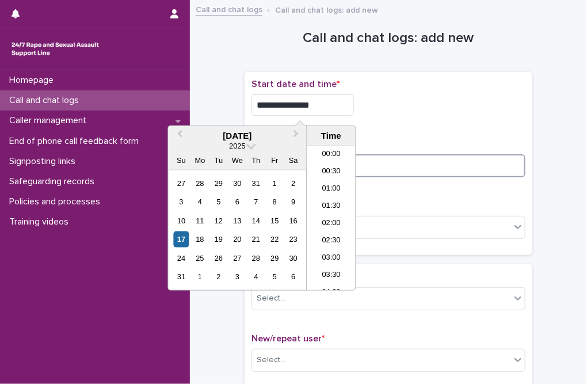
click at [395, 162] on input at bounding box center [388, 165] width 274 height 23
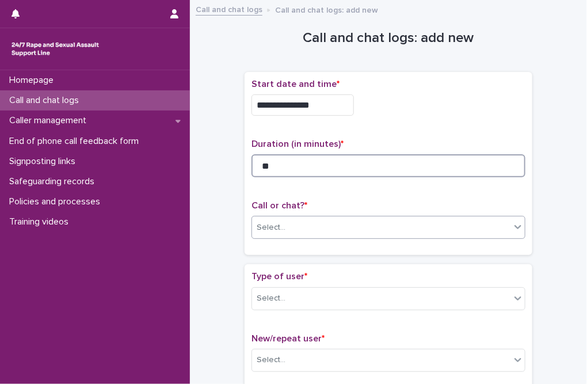
type input "**"
click at [337, 236] on body "**********" at bounding box center [293, 192] width 587 height 384
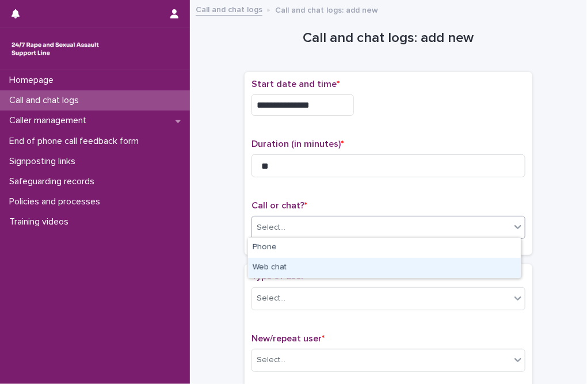
click at [271, 266] on div "Web chat" at bounding box center [384, 268] width 273 height 20
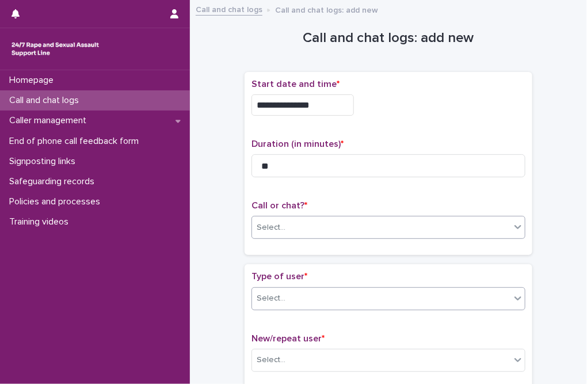
click at [274, 298] on div "Select..." at bounding box center [271, 298] width 29 height 12
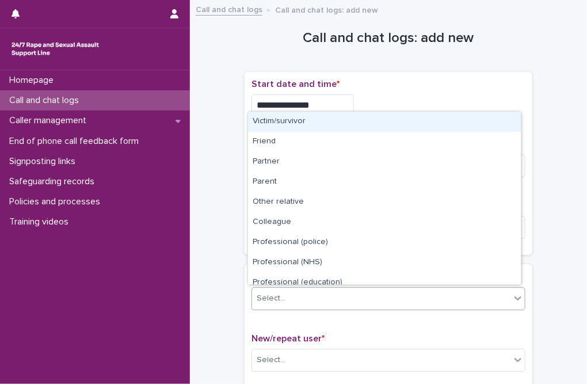
click at [272, 118] on div "Victim/survivor" at bounding box center [384, 122] width 273 height 20
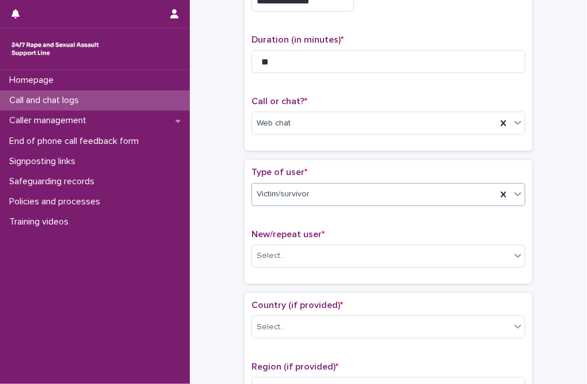
scroll to position [156, 0]
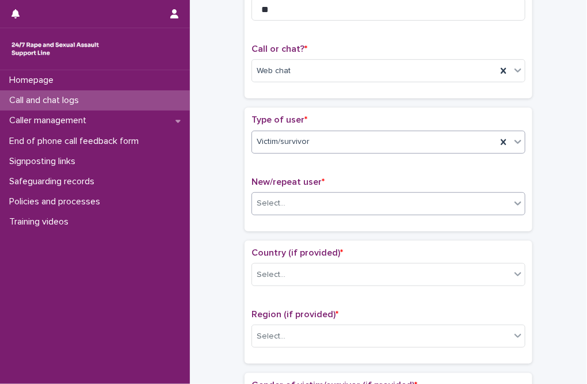
click at [270, 194] on div "Select..." at bounding box center [381, 203] width 258 height 19
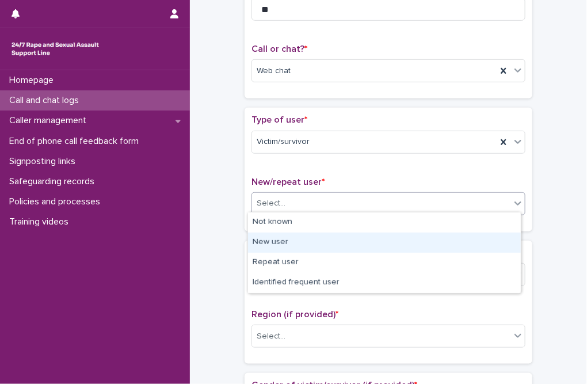
drag, startPoint x: 272, startPoint y: 223, endPoint x: 277, endPoint y: 244, distance: 22.1
click at [277, 244] on div "New user" at bounding box center [384, 242] width 273 height 20
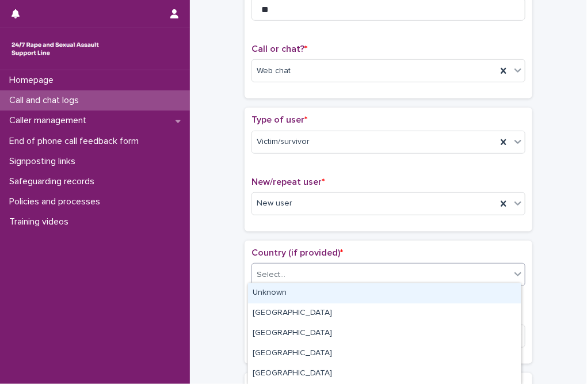
click at [287, 269] on input "text" at bounding box center [287, 274] width 1 height 11
click at [283, 289] on div "Unknown" at bounding box center [384, 293] width 273 height 20
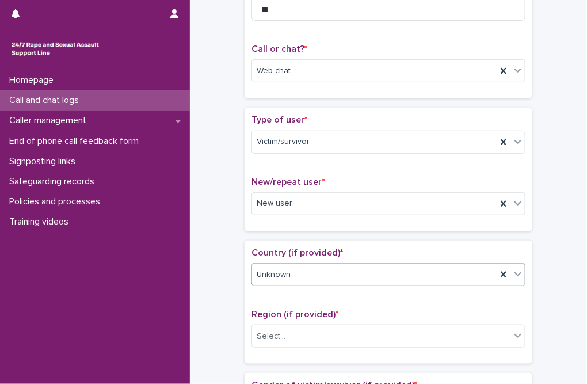
click at [288, 252] on span "Country (if provided) *" at bounding box center [296, 252] width 91 height 9
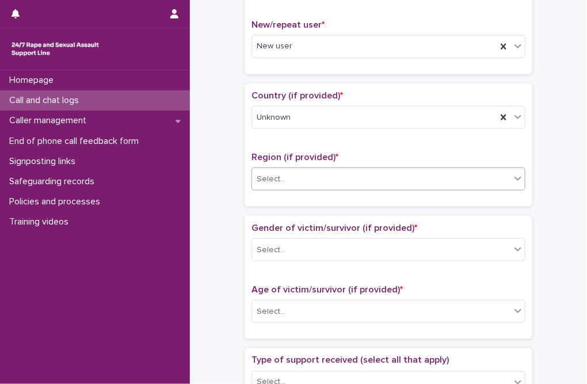
click at [279, 177] on div "Select..." at bounding box center [271, 179] width 29 height 12
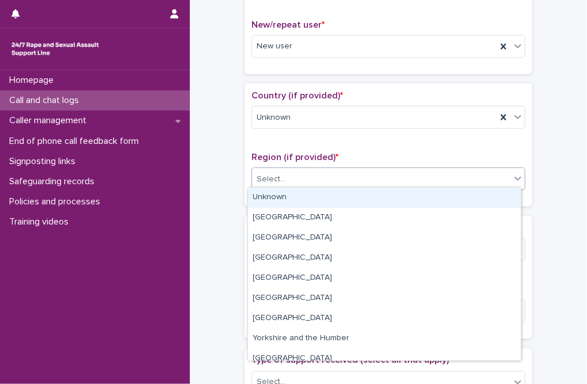
click at [280, 201] on div "Unknown" at bounding box center [384, 198] width 273 height 20
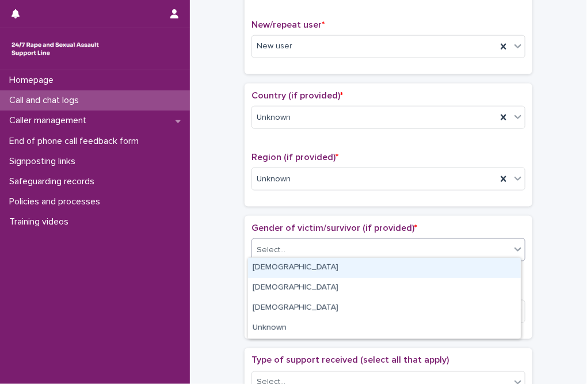
click at [281, 238] on div "Select..." at bounding box center [388, 249] width 274 height 23
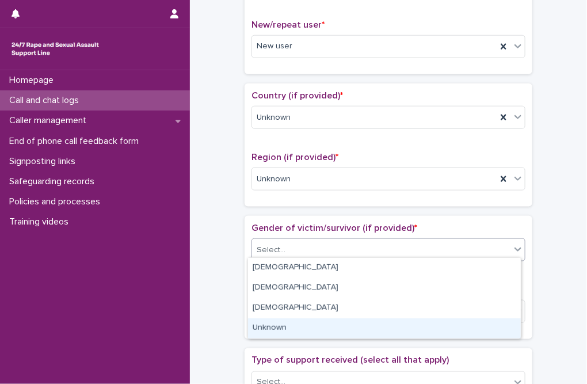
click at [273, 330] on div "Unknown" at bounding box center [384, 328] width 273 height 20
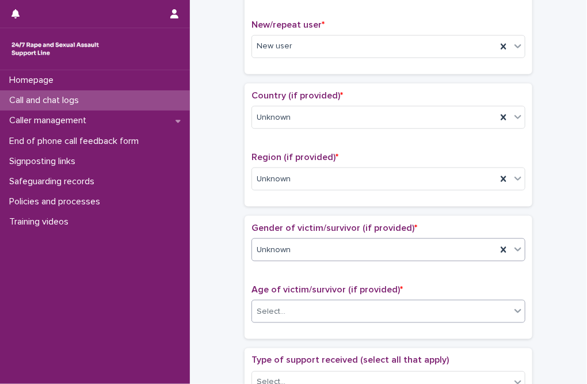
click at [292, 310] on div "Select..." at bounding box center [381, 311] width 258 height 19
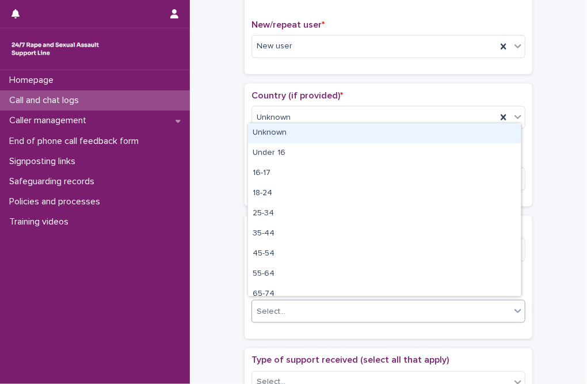
click at [283, 132] on div "Unknown" at bounding box center [384, 133] width 273 height 20
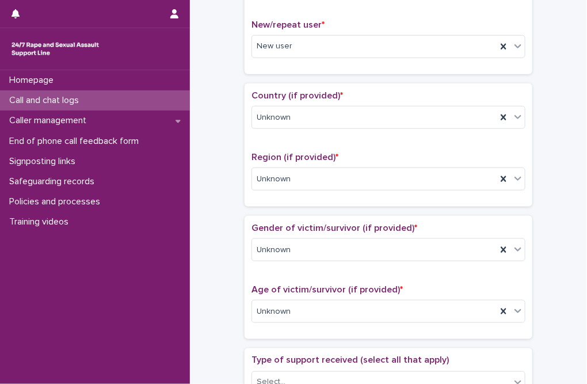
click at [346, 285] on span "Age of victim/survivor (if provided) *" at bounding box center [326, 289] width 151 height 9
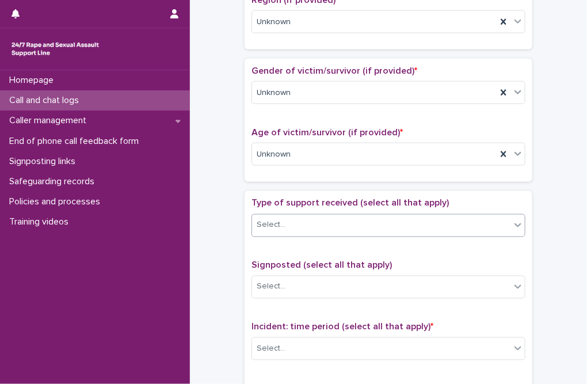
click at [313, 218] on div "Select..." at bounding box center [381, 225] width 258 height 19
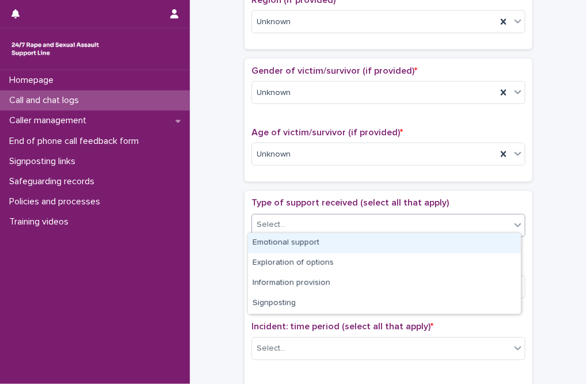
click at [296, 242] on div "Emotional support" at bounding box center [384, 243] width 273 height 20
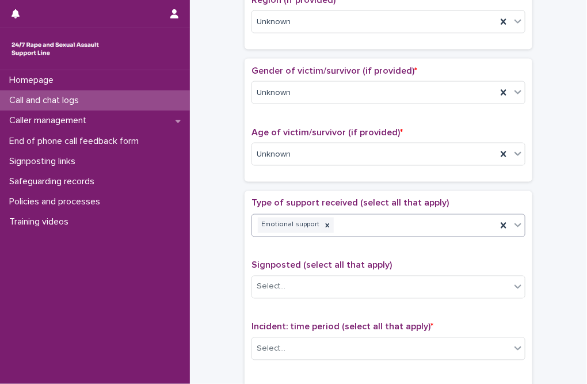
scroll to position [627, 0]
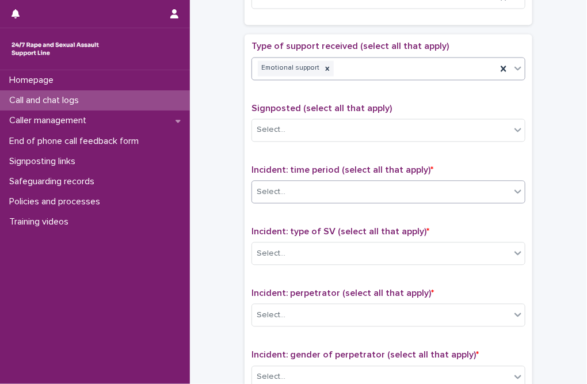
click at [308, 192] on div "Select..." at bounding box center [381, 192] width 258 height 19
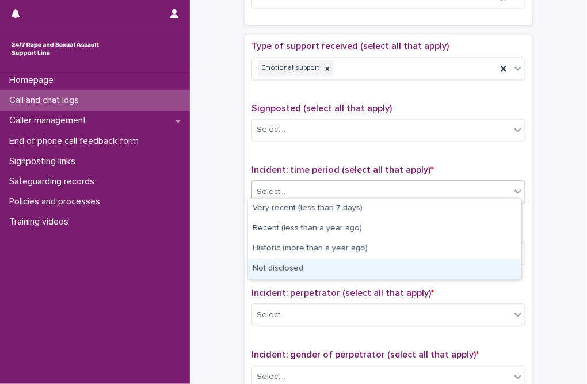
click at [287, 264] on div "Not disclosed" at bounding box center [384, 269] width 273 height 20
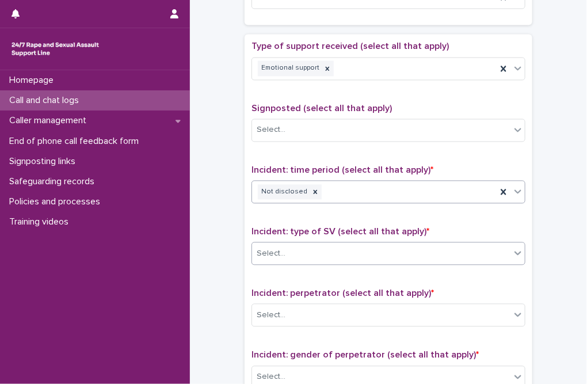
click at [300, 253] on div "Select..." at bounding box center [381, 254] width 258 height 19
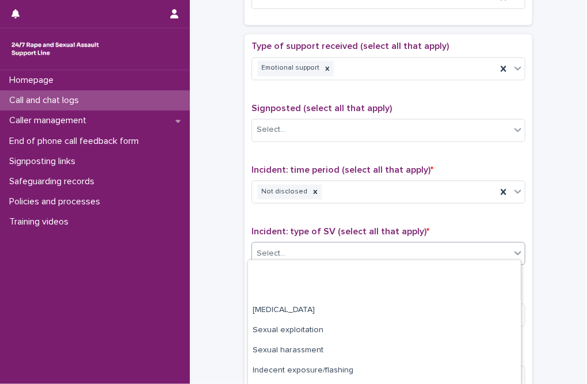
scroll to position [77, 0]
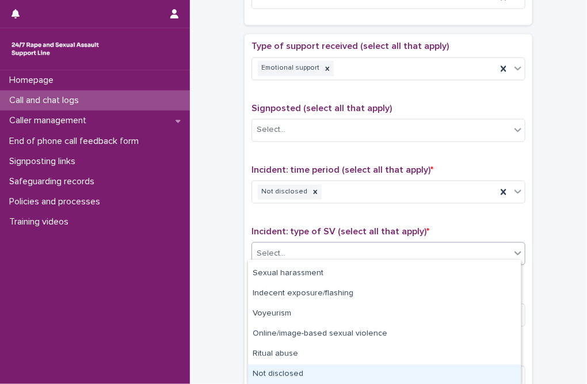
click at [285, 373] on div "Not disclosed" at bounding box center [384, 374] width 273 height 20
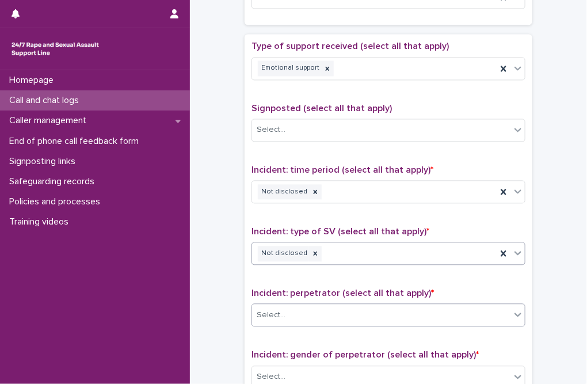
click at [304, 308] on div "Select..." at bounding box center [381, 315] width 258 height 19
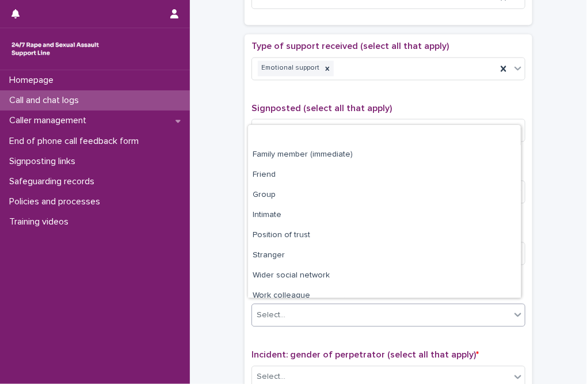
scroll to position [48, 0]
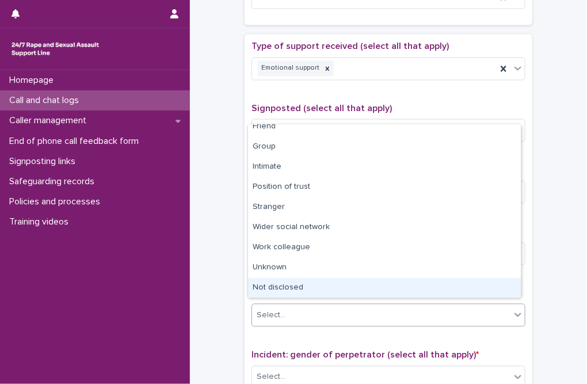
click at [293, 286] on div "Not disclosed" at bounding box center [384, 288] width 273 height 20
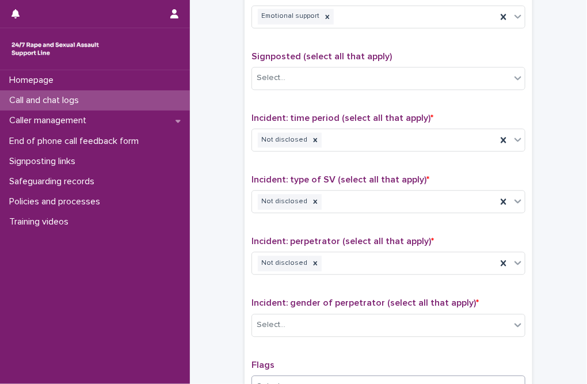
scroll to position [575, 0]
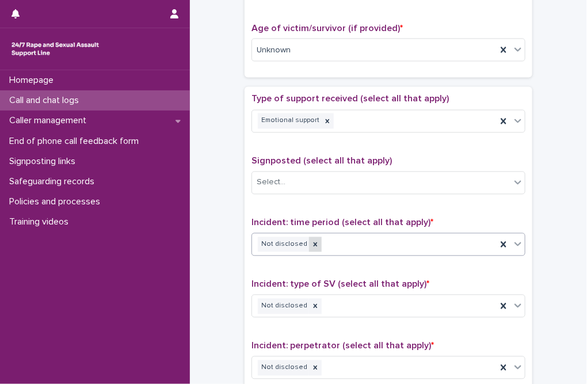
click at [311, 241] on icon at bounding box center [315, 245] width 8 height 8
click at [346, 235] on div "Select..." at bounding box center [381, 244] width 258 height 19
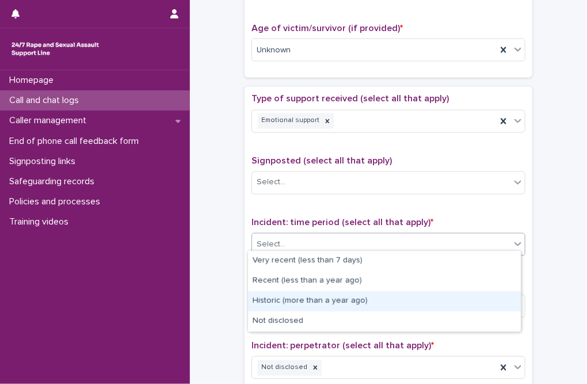
click at [297, 301] on div "Historic (more than a year ago)" at bounding box center [384, 301] width 273 height 20
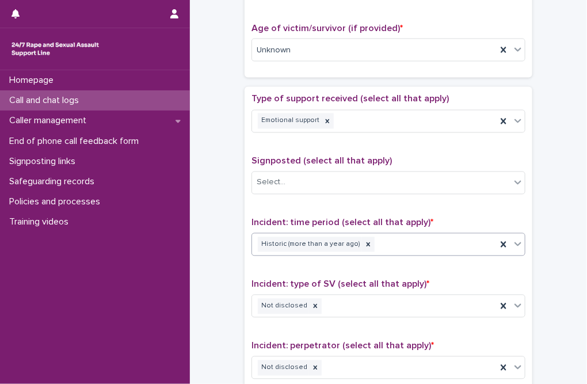
scroll to position [884, 0]
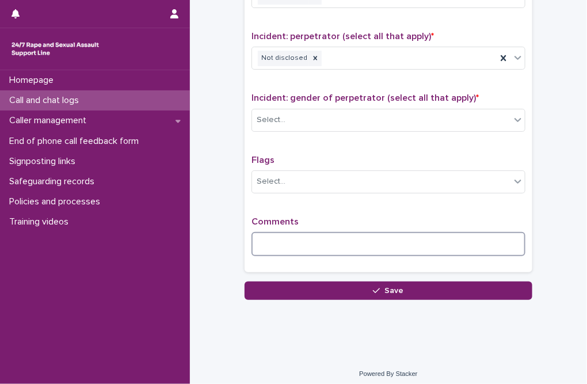
click at [282, 232] on textarea at bounding box center [388, 244] width 274 height 25
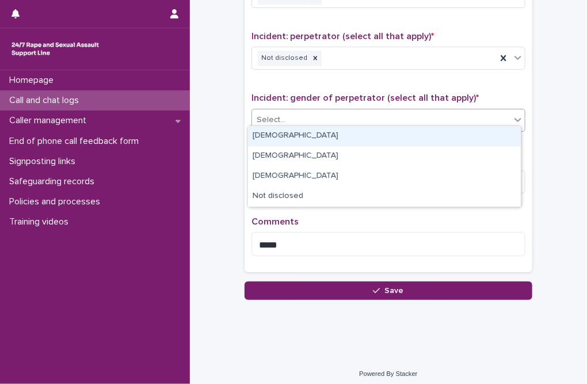
click at [291, 120] on div "Select..." at bounding box center [381, 119] width 258 height 19
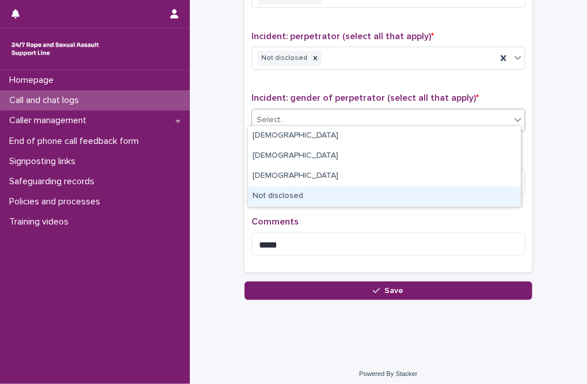
click at [285, 193] on div "Not disclosed" at bounding box center [384, 196] width 273 height 20
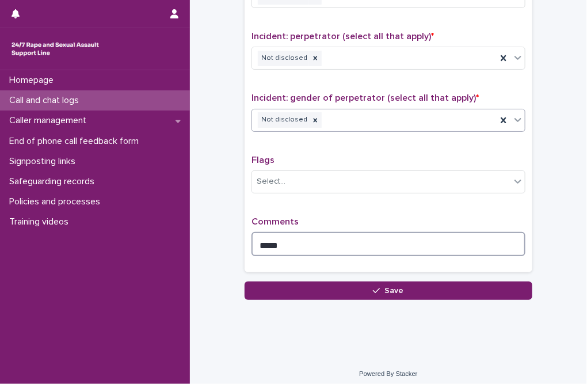
click at [291, 239] on textarea "****" at bounding box center [388, 244] width 274 height 25
drag, startPoint x: 372, startPoint y: 239, endPoint x: 349, endPoint y: 239, distance: 23.0
click at [372, 239] on textarea "**********" at bounding box center [388, 244] width 274 height 25
drag, startPoint x: 319, startPoint y: 236, endPoint x: 343, endPoint y: 235, distance: 24.2
click at [342, 235] on textarea "**********" at bounding box center [388, 244] width 274 height 25
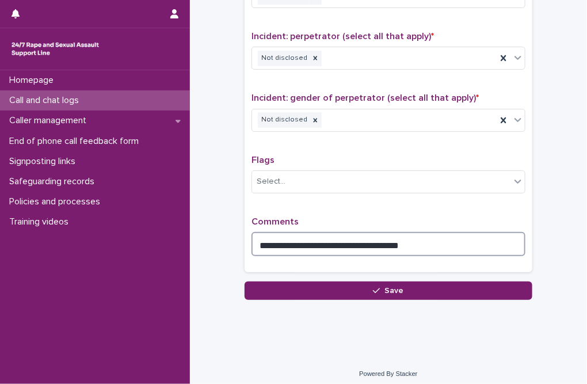
click at [437, 242] on textarea "**********" at bounding box center [388, 244] width 274 height 25
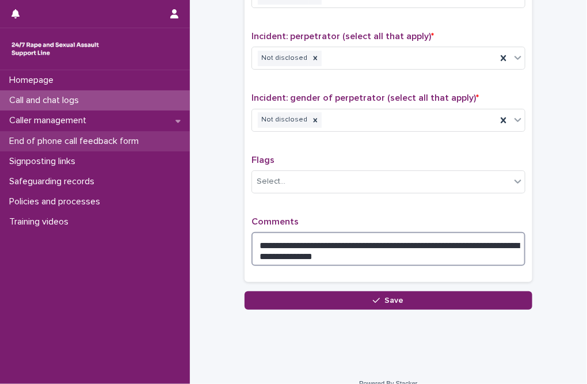
type textarea "**********"
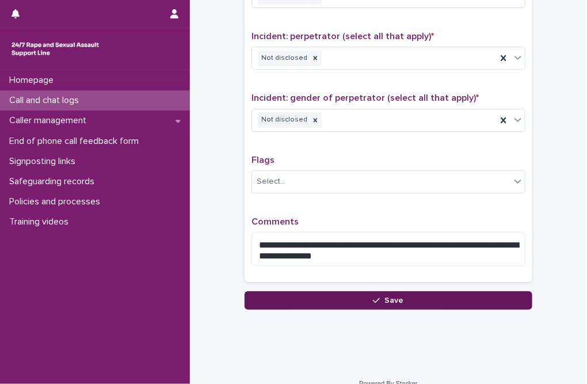
click at [342, 292] on button "Save" at bounding box center [389, 300] width 288 height 18
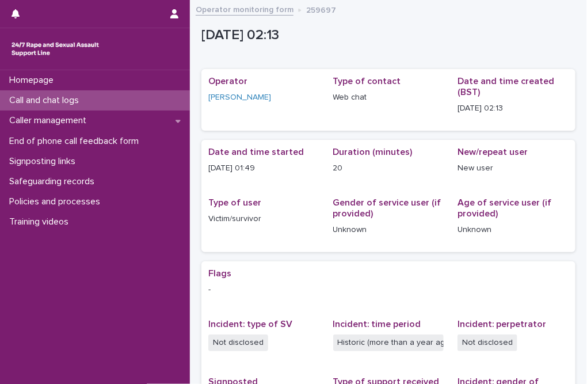
click at [61, 104] on p "Call and chat logs" at bounding box center [46, 100] width 83 height 11
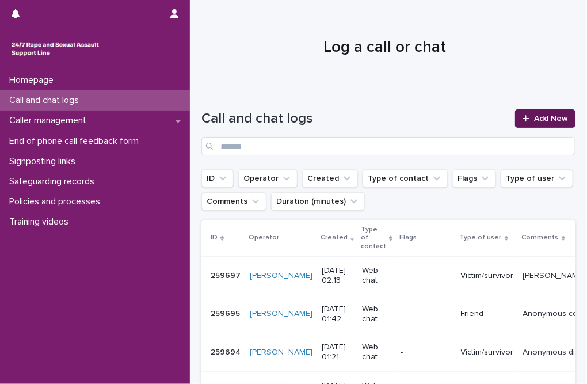
click at [437, 120] on span "Add New" at bounding box center [551, 118] width 34 height 8
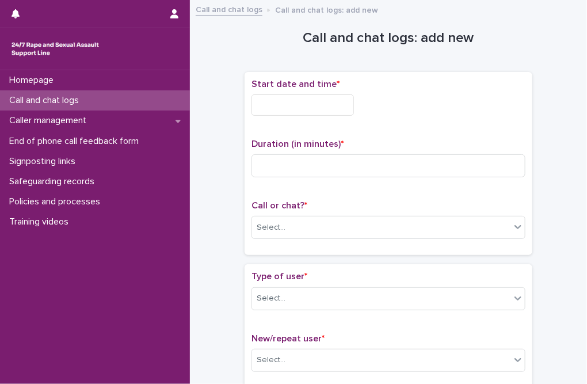
click at [318, 106] on input "text" at bounding box center [302, 104] width 102 height 21
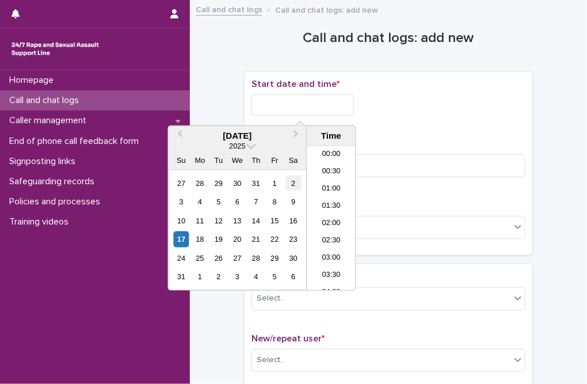
scroll to position [5, 0]
click at [336, 212] on li "02:00" at bounding box center [331, 218] width 49 height 17
drag, startPoint x: 303, startPoint y: 100, endPoint x: 330, endPoint y: 100, distance: 27.6
click at [330, 100] on input "**********" at bounding box center [302, 104] width 102 height 21
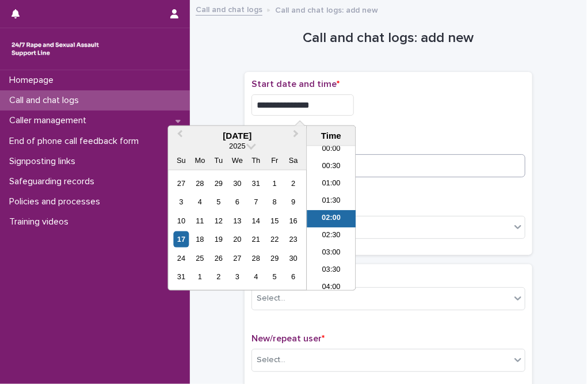
type input "**********"
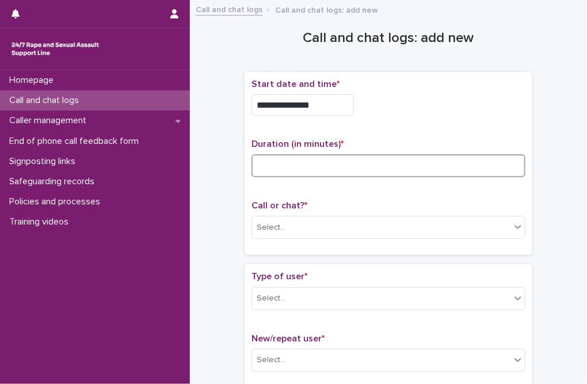
click at [396, 159] on input at bounding box center [388, 165] width 274 height 23
type input "*"
click at [342, 219] on div "Select..." at bounding box center [381, 227] width 258 height 19
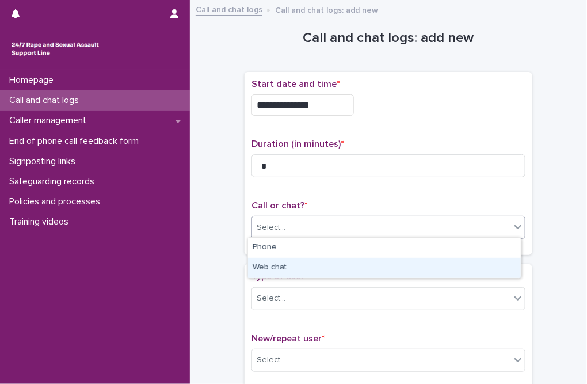
click at [291, 264] on div "Web chat" at bounding box center [384, 268] width 273 height 20
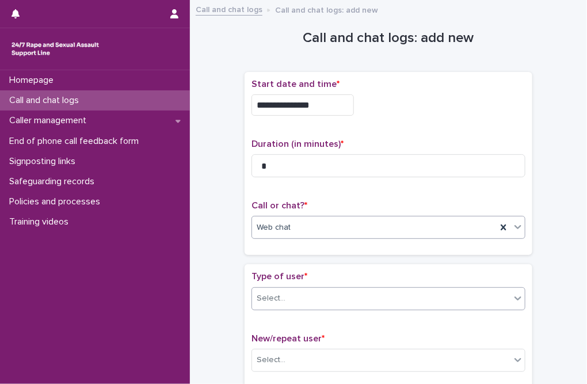
click at [288, 296] on div "Select..." at bounding box center [381, 298] width 258 height 19
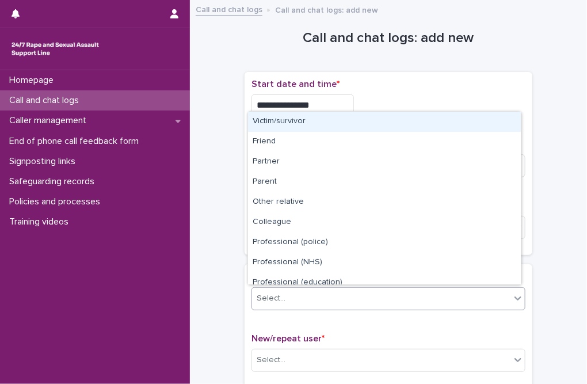
type input "*"
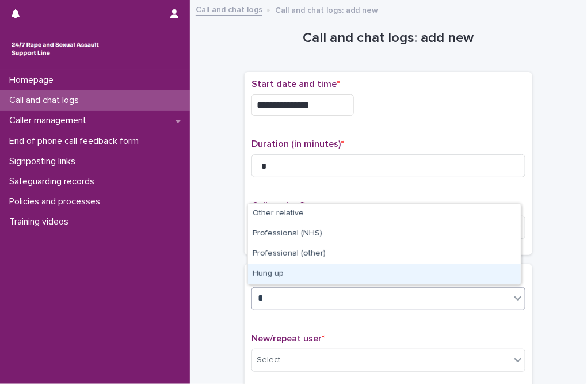
click at [277, 269] on div "Hung up" at bounding box center [384, 274] width 273 height 20
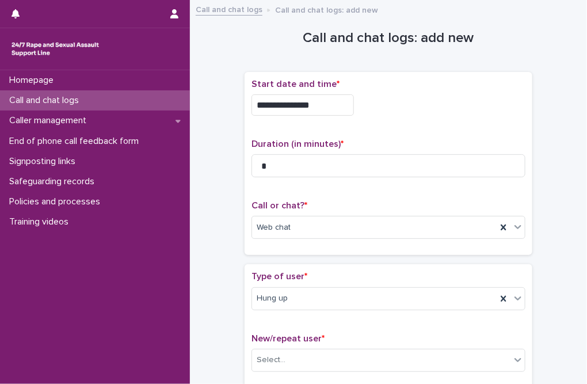
click at [236, 295] on div "**********" at bounding box center [388, 242] width 374 height 471
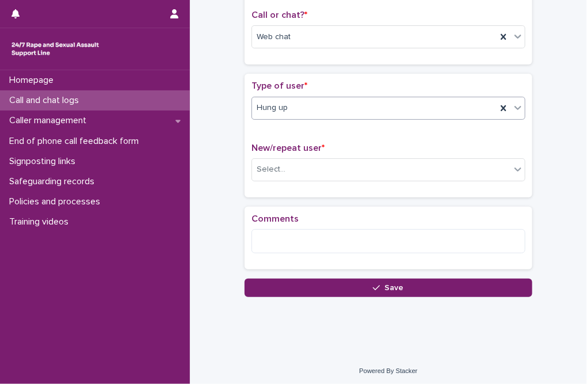
click at [288, 108] on div "Hung up" at bounding box center [374, 107] width 245 height 19
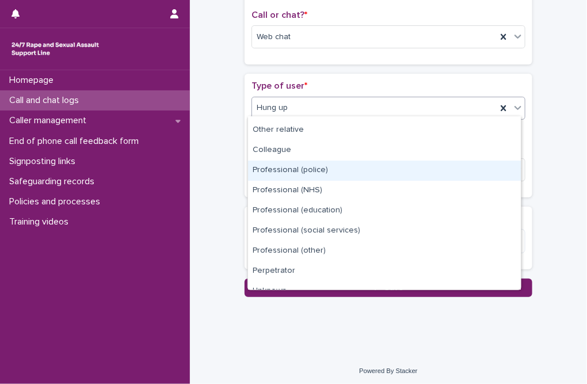
scroll to position [129, 0]
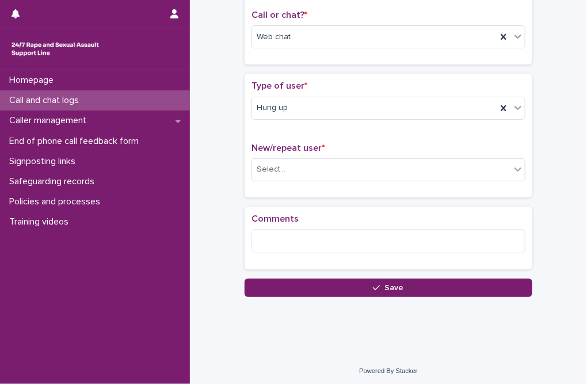
click at [228, 212] on div "**********" at bounding box center [388, 56] width 374 height 481
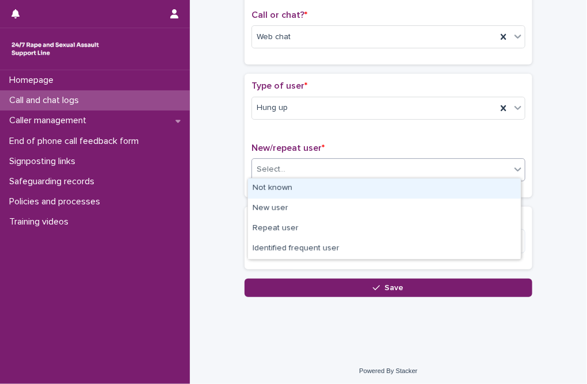
click at [295, 167] on div "Select..." at bounding box center [381, 169] width 258 height 19
click at [288, 189] on div "Not known" at bounding box center [384, 188] width 273 height 20
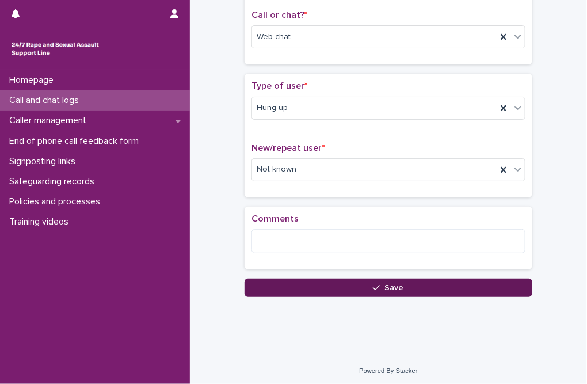
click at [305, 283] on button "Save" at bounding box center [389, 287] width 288 height 18
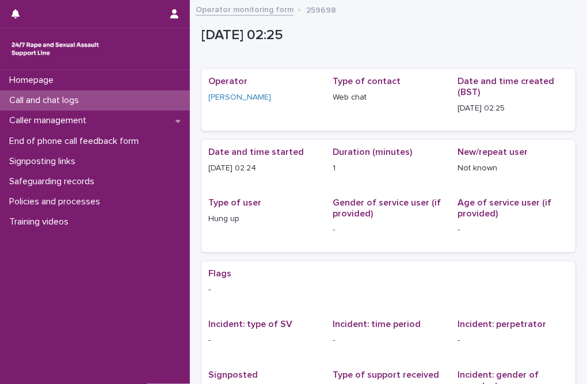
click at [288, 47] on div "[DATE] 02:25" at bounding box center [385, 37] width 369 height 21
click at [76, 102] on p "Call and chat logs" at bounding box center [46, 100] width 83 height 11
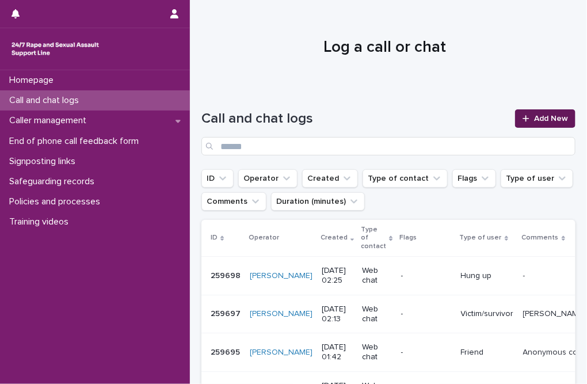
click at [437, 114] on span "Add New" at bounding box center [551, 118] width 34 height 8
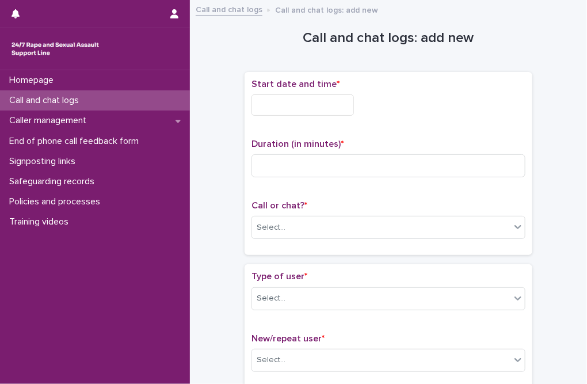
click at [310, 104] on input "text" at bounding box center [302, 104] width 102 height 21
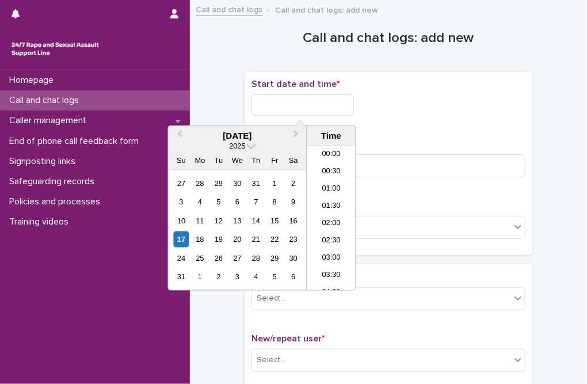
scroll to position [23, 0]
click at [335, 204] on li "02:00" at bounding box center [331, 200] width 49 height 17
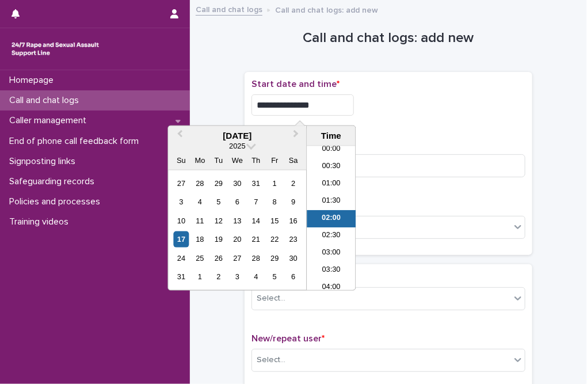
drag, startPoint x: 304, startPoint y: 110, endPoint x: 333, endPoint y: 110, distance: 28.8
click at [333, 110] on input "**********" at bounding box center [302, 104] width 102 height 21
type input "**********"
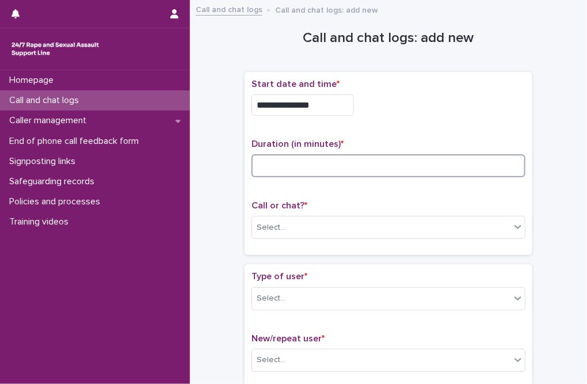
click at [391, 169] on input at bounding box center [388, 165] width 274 height 23
type input "**"
click at [355, 228] on div "Select..." at bounding box center [381, 227] width 258 height 19
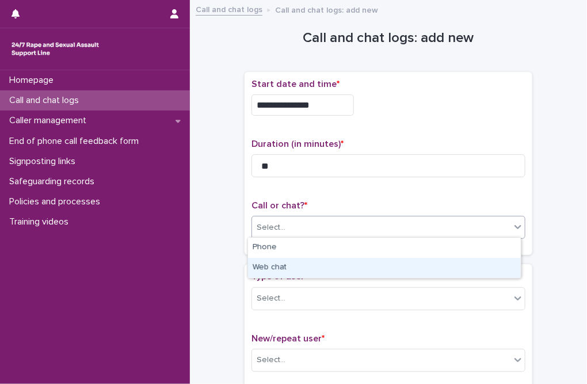
click at [295, 267] on div "Web chat" at bounding box center [384, 268] width 273 height 20
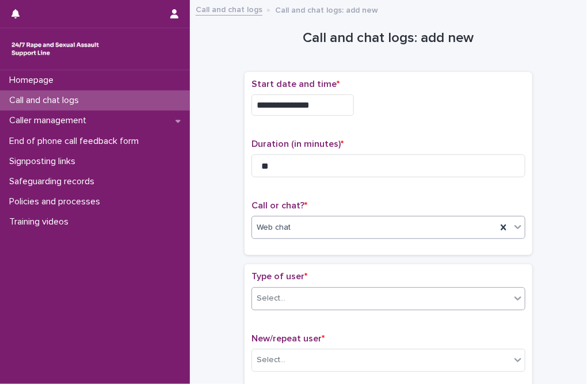
click at [298, 299] on div "Select..." at bounding box center [381, 298] width 258 height 19
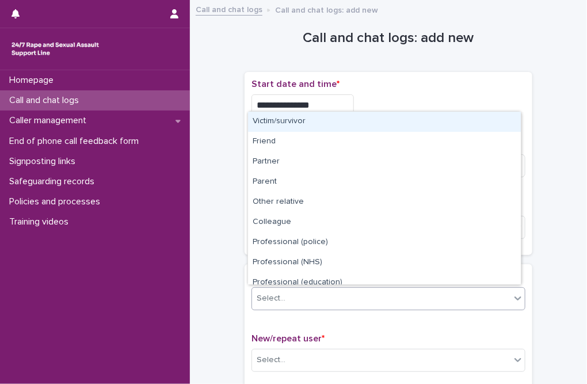
type input "*"
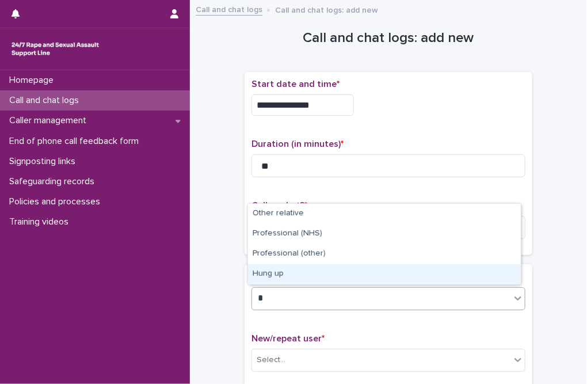
click at [288, 277] on div "Hung up" at bounding box center [384, 274] width 273 height 20
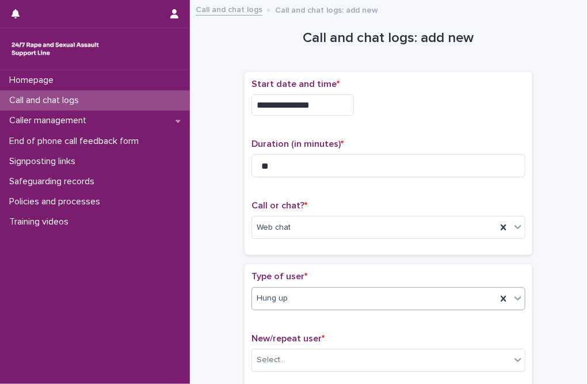
click at [262, 274] on span "Type of user *" at bounding box center [279, 276] width 56 height 9
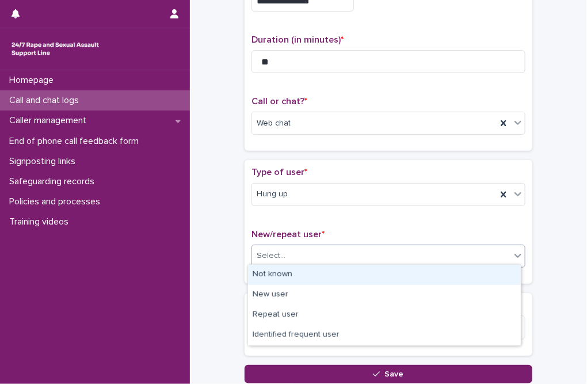
click at [280, 250] on div "Select..." at bounding box center [271, 256] width 29 height 12
click at [283, 274] on div "Not known" at bounding box center [384, 275] width 273 height 20
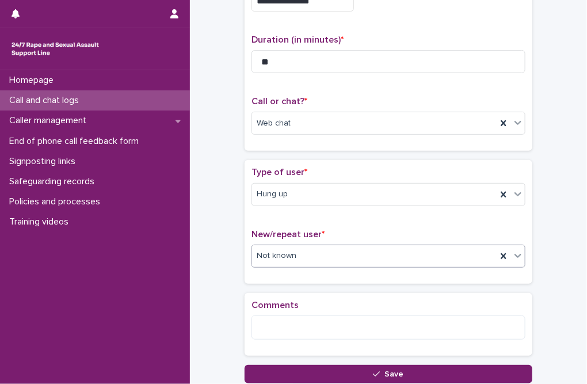
click at [287, 305] on span "Comments" at bounding box center [274, 304] width 47 height 9
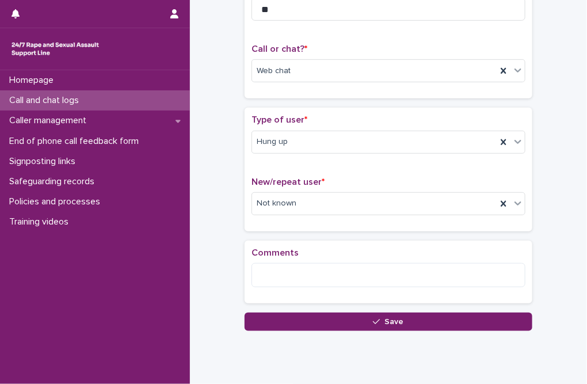
scroll to position [190, 0]
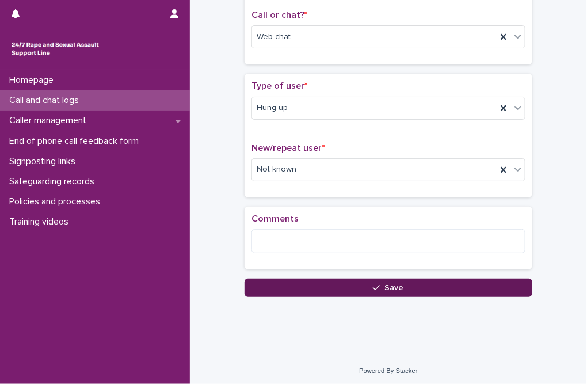
click at [295, 288] on button "Save" at bounding box center [389, 287] width 288 height 18
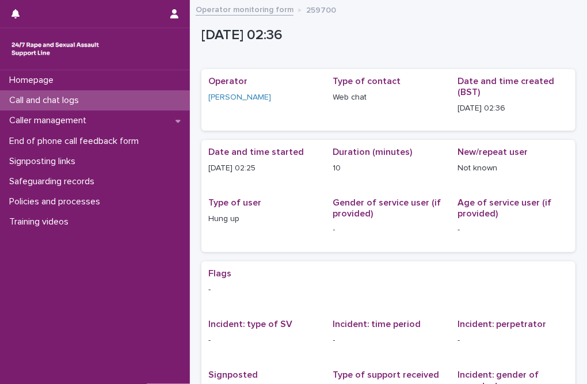
drag, startPoint x: 377, startPoint y: 22, endPoint x: 345, endPoint y: 85, distance: 70.8
click at [377, 22] on div "[DATE] 02:36" at bounding box center [388, 38] width 374 height 35
click at [54, 108] on div "Call and chat logs" at bounding box center [95, 100] width 190 height 20
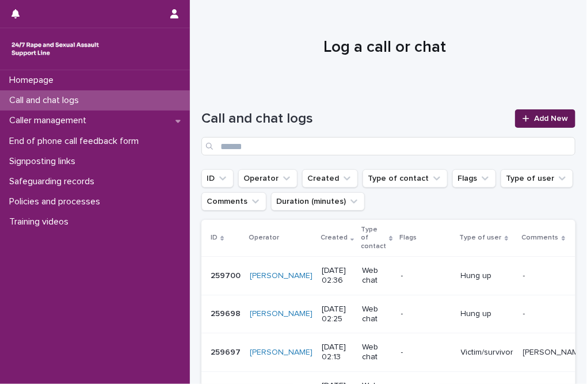
click at [437, 117] on span "Add New" at bounding box center [551, 118] width 34 height 8
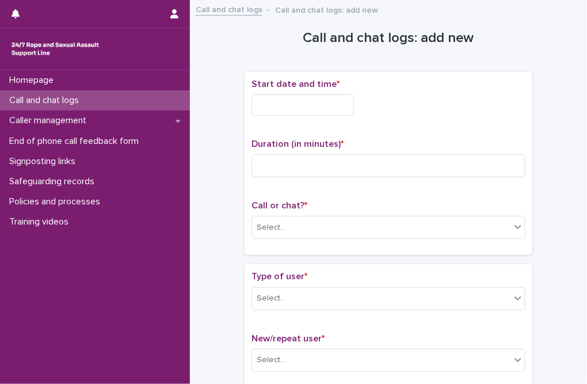
click at [302, 100] on input "text" at bounding box center [302, 104] width 102 height 21
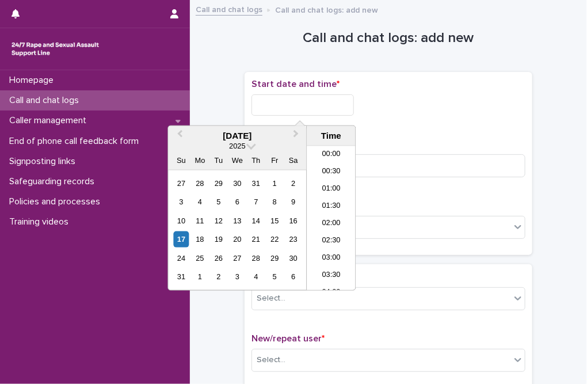
scroll to position [23, 0]
click at [329, 218] on li "02:30" at bounding box center [331, 217] width 49 height 17
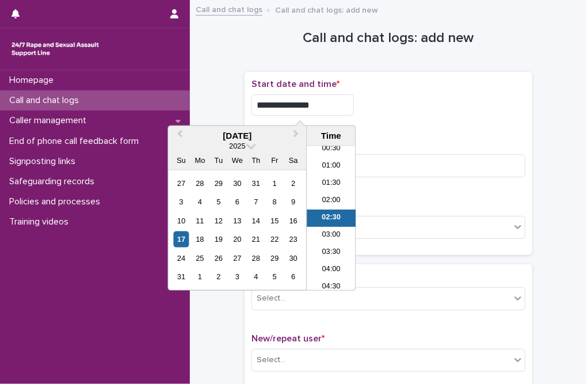
click at [304, 106] on input "**********" at bounding box center [302, 104] width 102 height 21
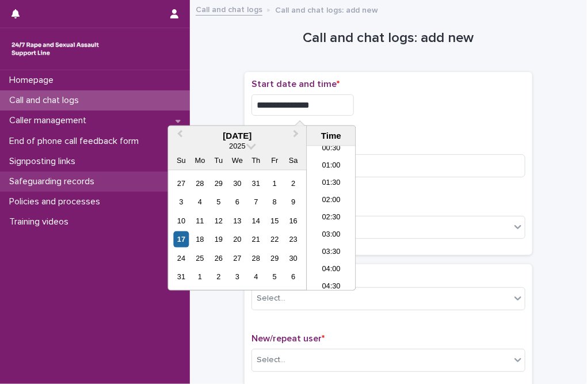
type input "**********"
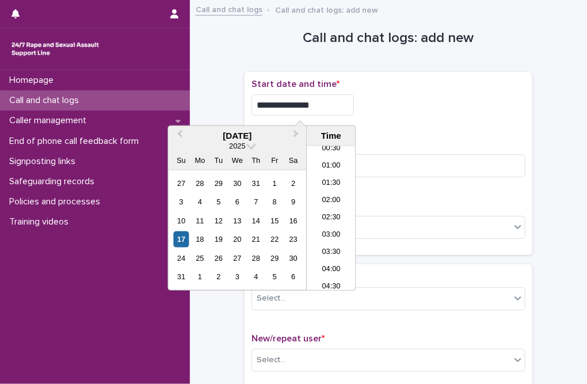
drag, startPoint x: 399, startPoint y: 138, endPoint x: 398, endPoint y: 144, distance: 6.4
click at [399, 139] on p "Duration (in minutes) *" at bounding box center [388, 144] width 274 height 11
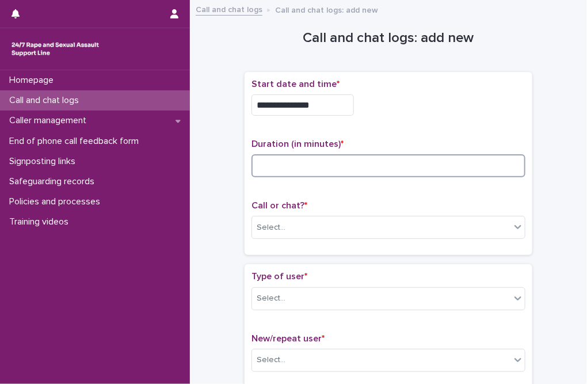
click at [390, 170] on input at bounding box center [388, 165] width 274 height 23
type input "*"
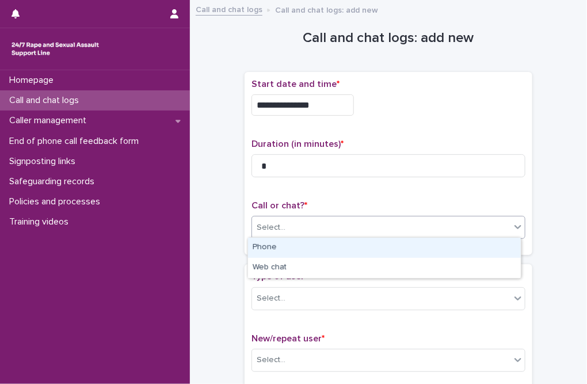
click at [319, 232] on div "Select..." at bounding box center [381, 227] width 258 height 19
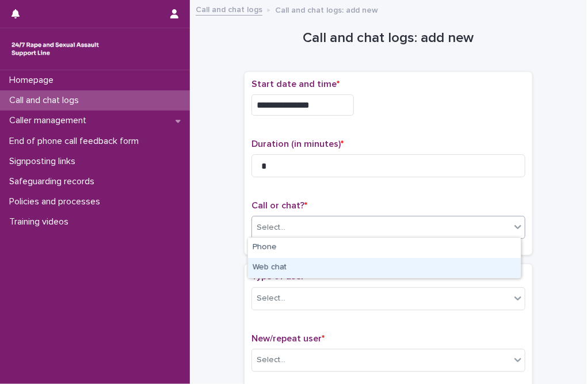
click at [280, 264] on div "Web chat" at bounding box center [384, 268] width 273 height 20
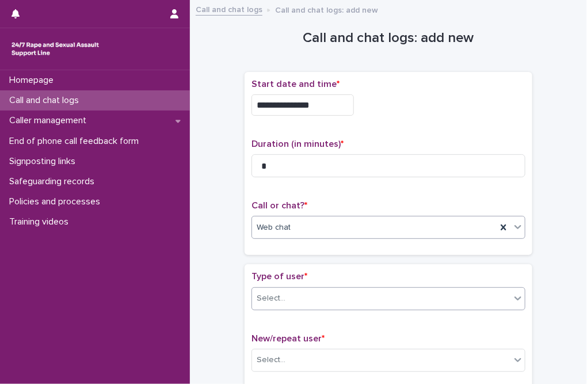
click at [274, 292] on div "Select..." at bounding box center [271, 298] width 29 height 12
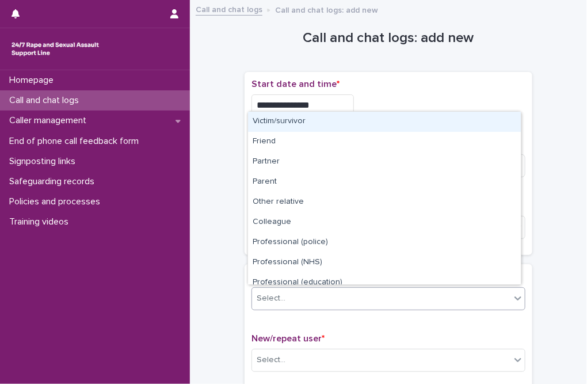
type input "*"
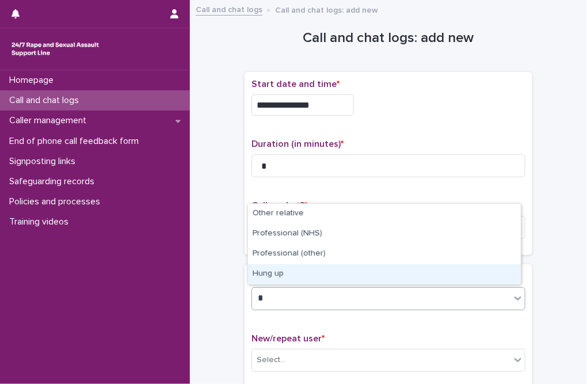
click at [273, 267] on div "Hung up" at bounding box center [384, 274] width 273 height 20
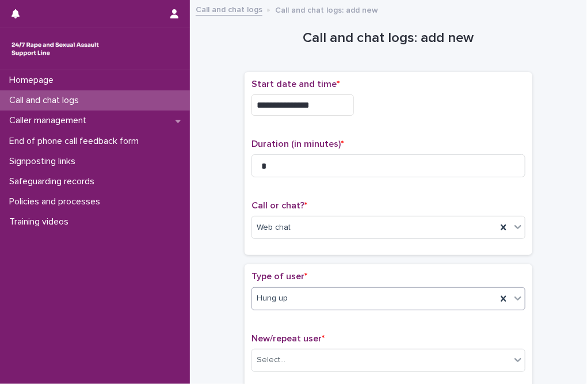
click at [221, 269] on div "**********" at bounding box center [388, 247] width 374 height 481
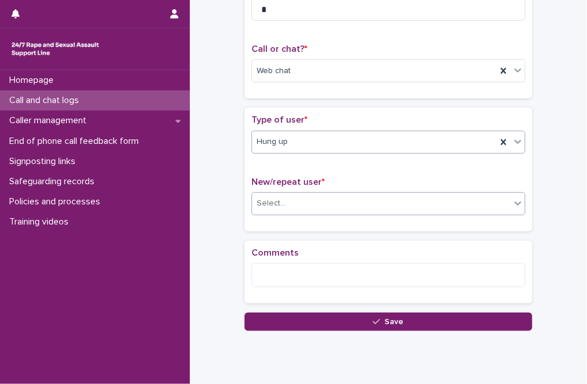
click at [264, 199] on div "Select..." at bounding box center [271, 203] width 29 height 12
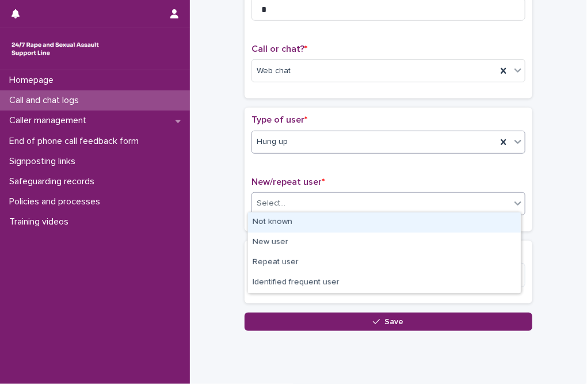
click at [267, 220] on div "Not known" at bounding box center [384, 222] width 273 height 20
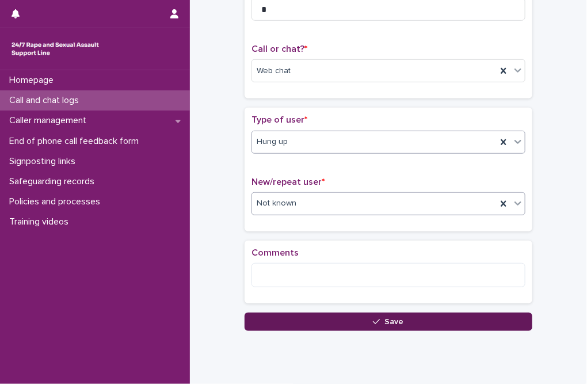
click at [313, 315] on button "Save" at bounding box center [389, 321] width 288 height 18
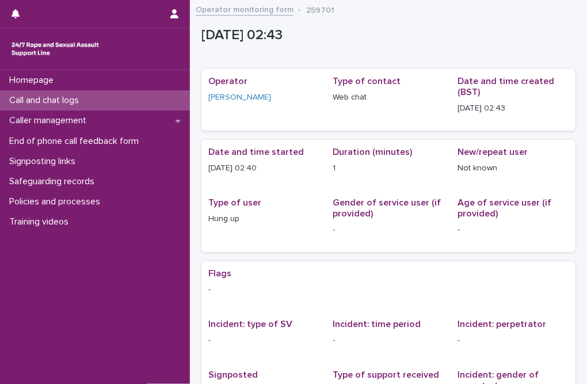
click at [254, 12] on link "Operator monitoring form" at bounding box center [245, 8] width 98 height 13
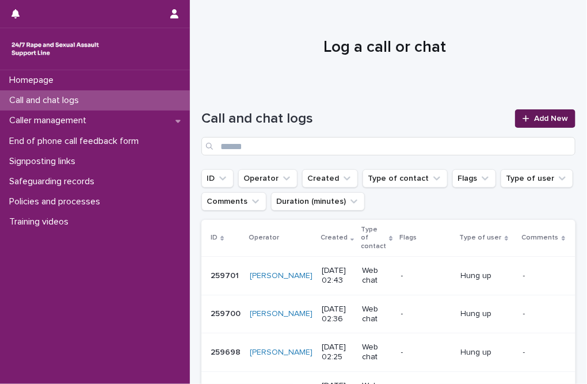
click at [437, 116] on span "Add New" at bounding box center [551, 118] width 34 height 8
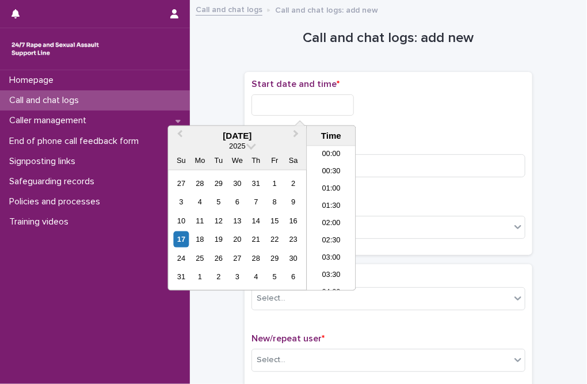
click at [294, 102] on input "text" at bounding box center [302, 104] width 102 height 21
click at [333, 219] on li "02:30" at bounding box center [331, 217] width 49 height 17
drag, startPoint x: 304, startPoint y: 104, endPoint x: 327, endPoint y: 104, distance: 23.6
click at [327, 104] on input "**********" at bounding box center [302, 104] width 102 height 21
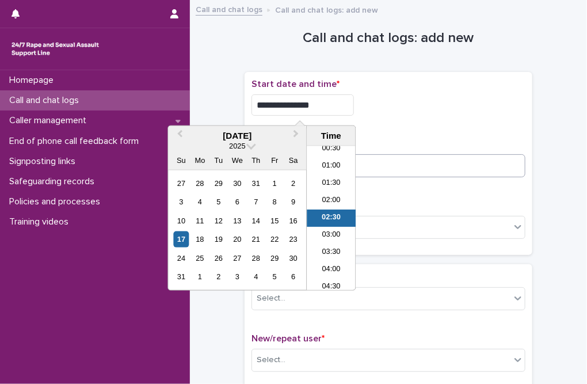
type input "**********"
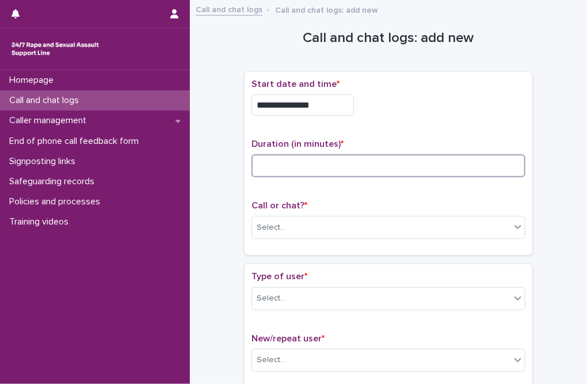
click at [375, 155] on input at bounding box center [388, 165] width 274 height 23
type input "*"
click at [361, 234] on div "Select..." at bounding box center [381, 227] width 258 height 19
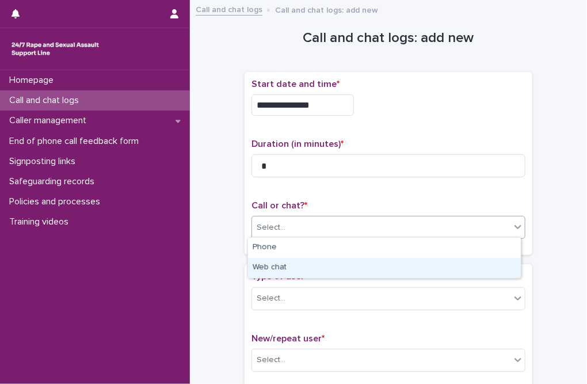
click at [293, 269] on div "Web chat" at bounding box center [384, 268] width 273 height 20
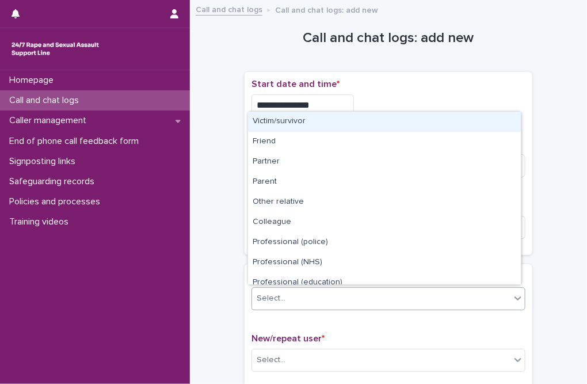
click at [287, 292] on div at bounding box center [287, 298] width 1 height 12
type input "*"
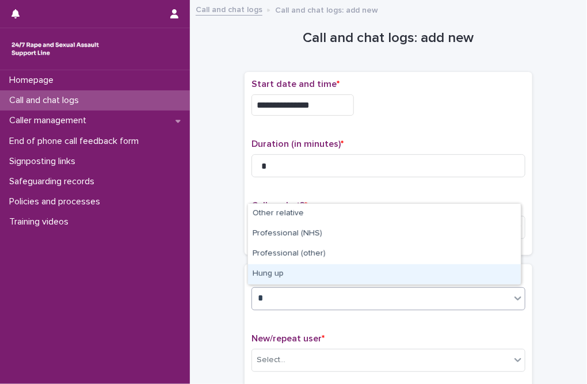
click at [277, 274] on div "Hung up" at bounding box center [384, 274] width 273 height 20
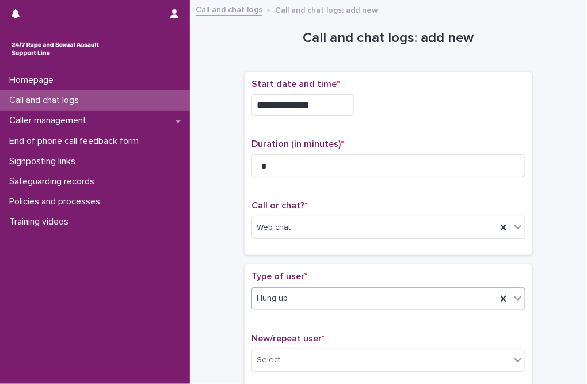
click at [268, 323] on div "Type of user * option Hung up, selected. 0 results available. Select is focused…" at bounding box center [388, 325] width 274 height 109
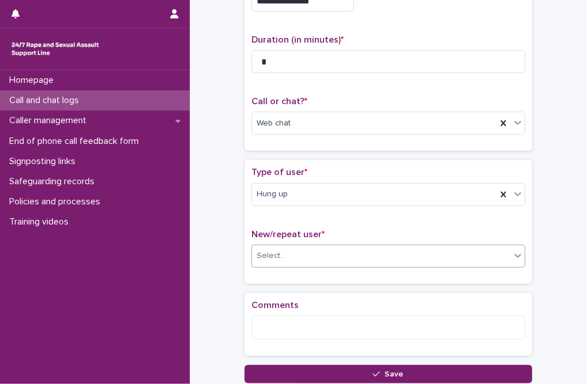
click at [295, 257] on div "Select..." at bounding box center [381, 255] width 258 height 19
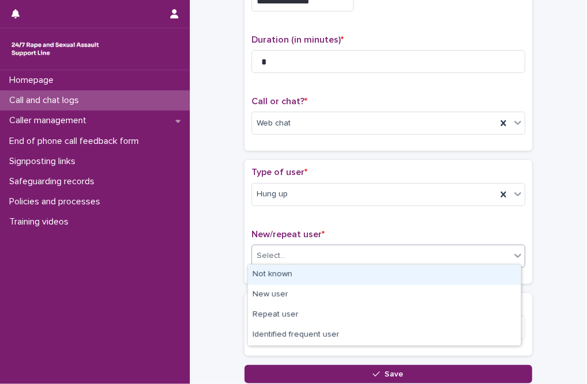
click at [295, 269] on div "Not known" at bounding box center [384, 275] width 273 height 20
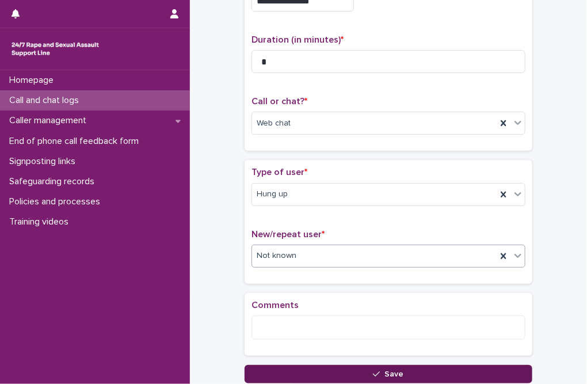
click at [324, 370] on button "Save" at bounding box center [389, 374] width 288 height 18
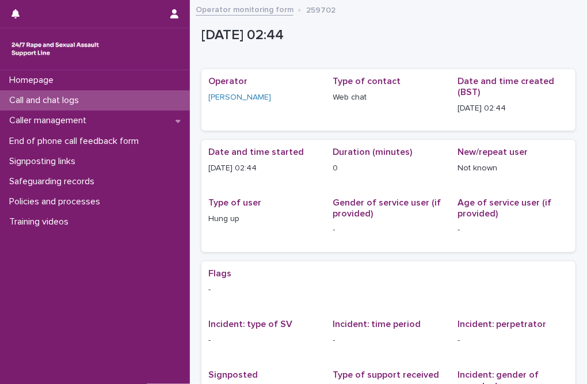
click at [265, 229] on div "Type of user Hung up" at bounding box center [263, 215] width 111 height 37
click at [67, 97] on p "Call and chat logs" at bounding box center [46, 100] width 83 height 11
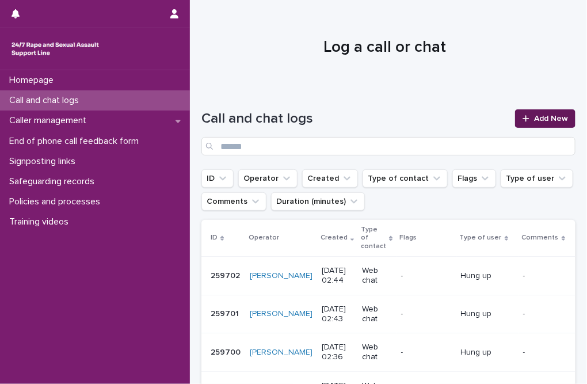
click at [437, 114] on span "Add New" at bounding box center [551, 118] width 34 height 8
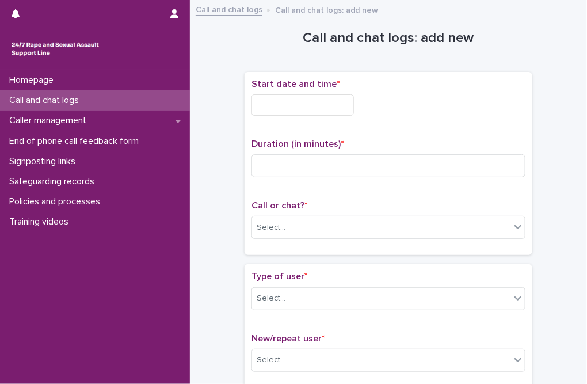
click at [316, 102] on input "text" at bounding box center [302, 104] width 102 height 21
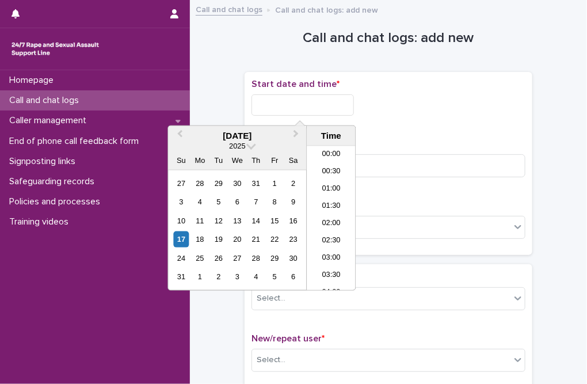
scroll to position [23, 0]
click at [327, 220] on li "02:30" at bounding box center [331, 217] width 49 height 17
drag, startPoint x: 304, startPoint y: 110, endPoint x: 328, endPoint y: 109, distance: 24.2
click at [328, 109] on input "**********" at bounding box center [302, 104] width 102 height 21
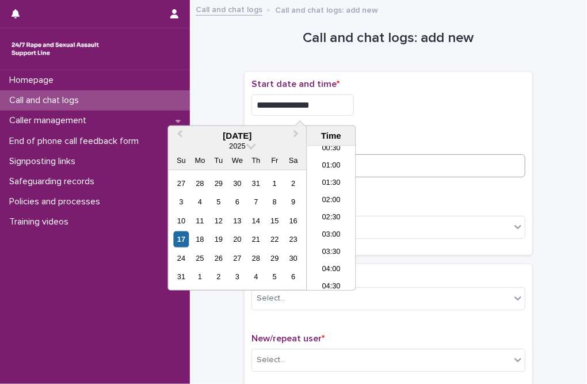
type input "**********"
click at [404, 170] on input at bounding box center [388, 165] width 274 height 23
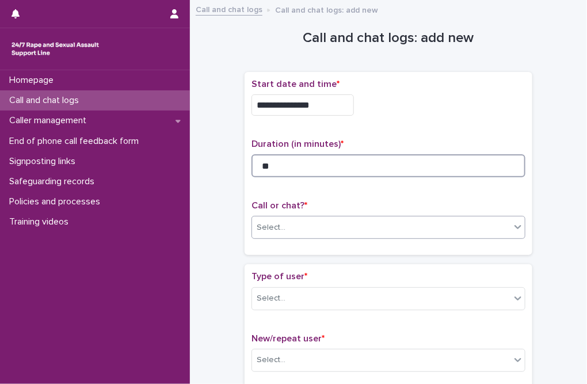
type input "**"
click at [342, 224] on div "Select..." at bounding box center [381, 227] width 258 height 19
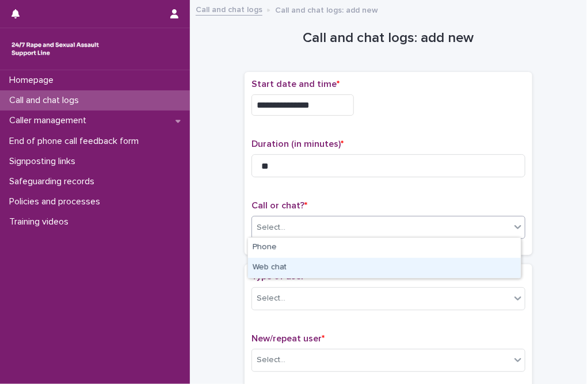
click at [285, 263] on div "Web chat" at bounding box center [384, 268] width 273 height 20
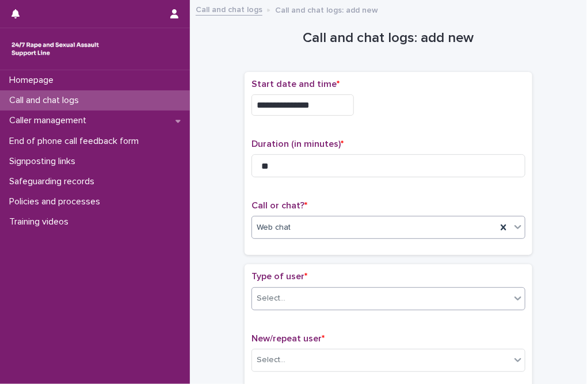
click at [295, 289] on div "Select..." at bounding box center [381, 298] width 258 height 19
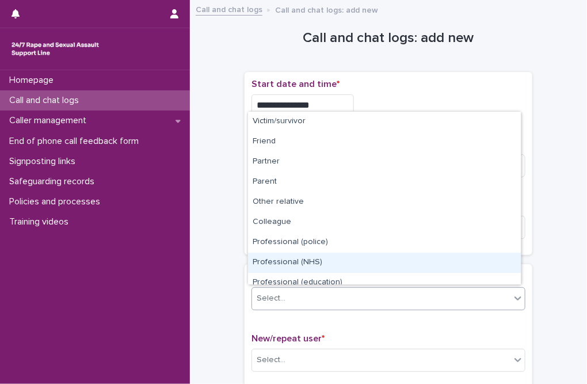
scroll to position [129, 0]
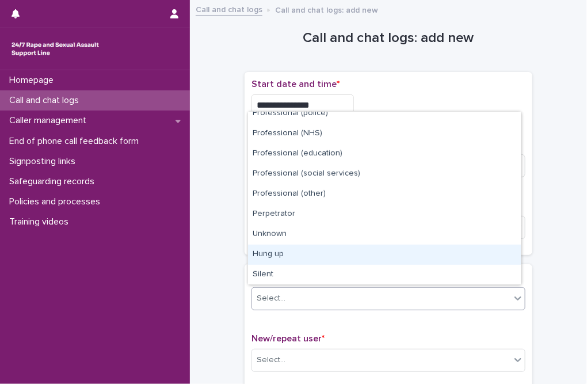
click at [289, 253] on div "Hung up" at bounding box center [384, 255] width 273 height 20
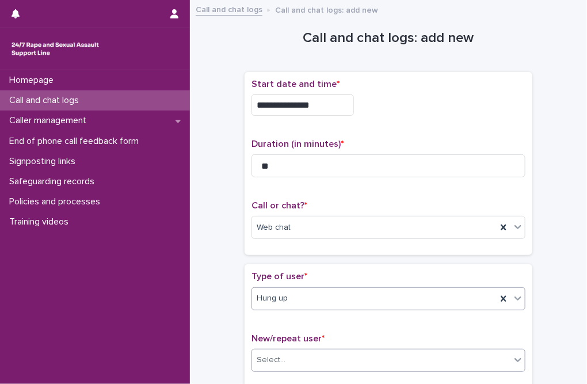
click at [287, 361] on input "text" at bounding box center [287, 359] width 1 height 11
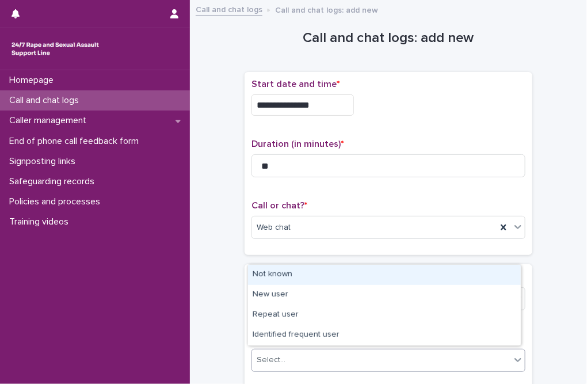
drag, startPoint x: 286, startPoint y: 285, endPoint x: 289, endPoint y: 275, distance: 10.9
click at [289, 275] on div "Not known" at bounding box center [384, 275] width 273 height 20
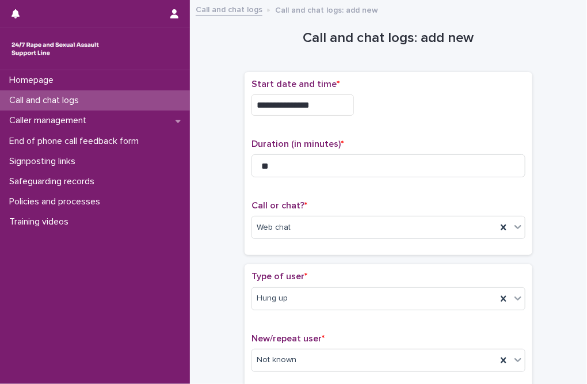
click at [273, 322] on div "Type of user * Hung up New/repeat user * Not known" at bounding box center [388, 325] width 274 height 109
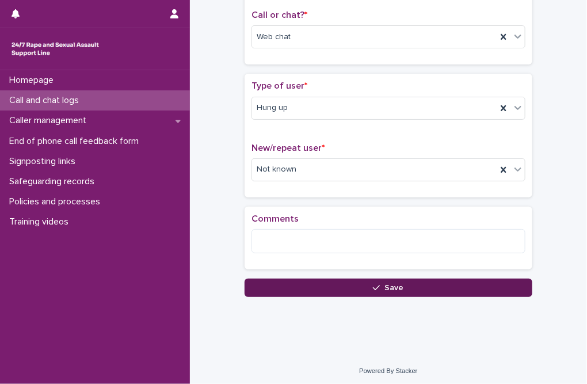
click at [304, 282] on button "Save" at bounding box center [389, 287] width 288 height 18
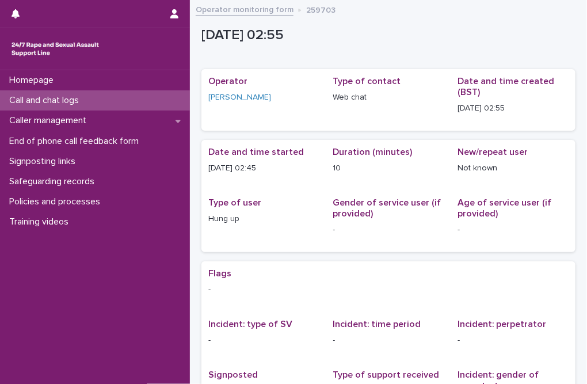
click at [285, 241] on span "Type of user Hung up" at bounding box center [263, 221] width 111 height 48
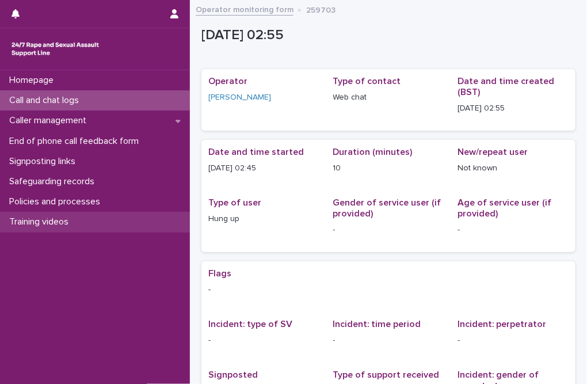
click at [49, 223] on p "Training videos" at bounding box center [41, 221] width 73 height 11
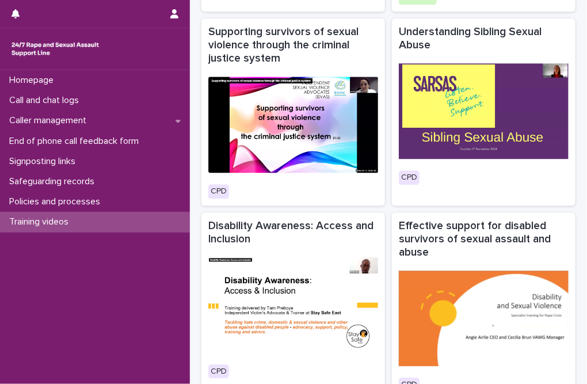
scroll to position [804, 0]
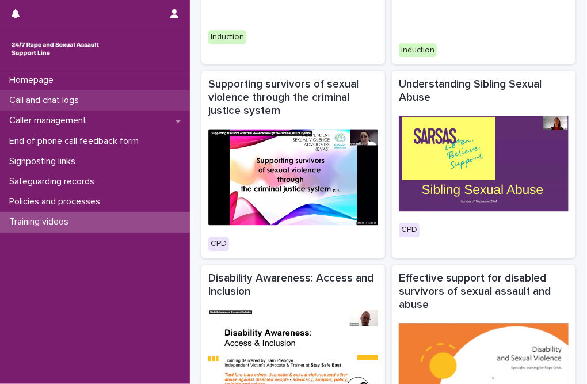
click at [59, 102] on p "Call and chat logs" at bounding box center [46, 100] width 83 height 11
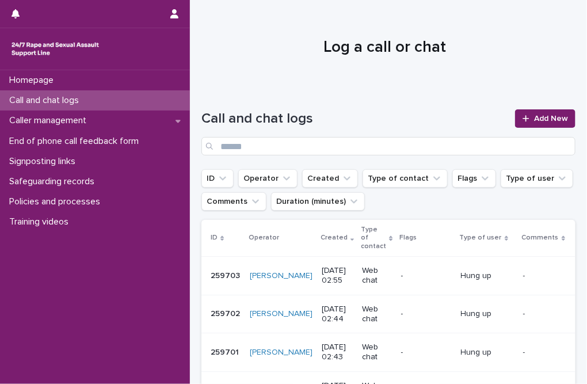
click at [340, 86] on div "Homepage Call and chat logs Caller management End of phone call feedback form S…" at bounding box center [388, 385] width 397 height 770
click at [437, 119] on span "Add New" at bounding box center [551, 118] width 34 height 8
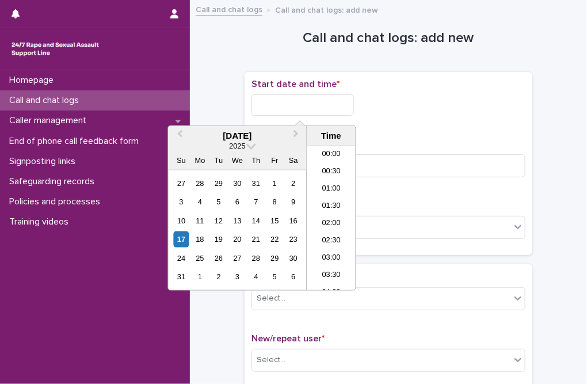
click at [279, 108] on input "text" at bounding box center [302, 104] width 102 height 21
click at [328, 216] on li "03:00" at bounding box center [331, 218] width 49 height 17
type input "**********"
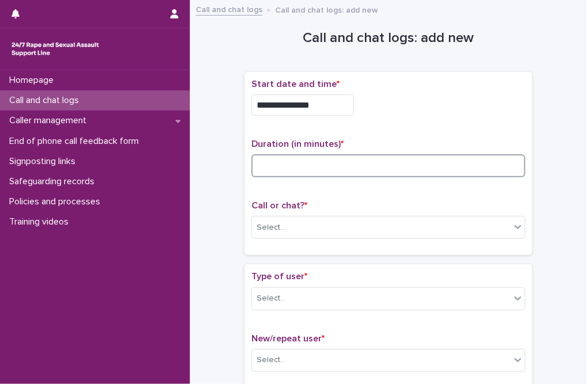
click at [386, 170] on input at bounding box center [388, 165] width 274 height 23
type input "**"
click at [349, 224] on div "Select..." at bounding box center [381, 227] width 258 height 19
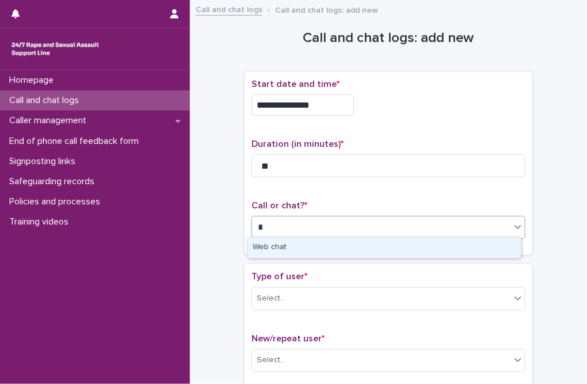
type input "**"
click at [292, 244] on div "Web chat" at bounding box center [384, 248] width 273 height 20
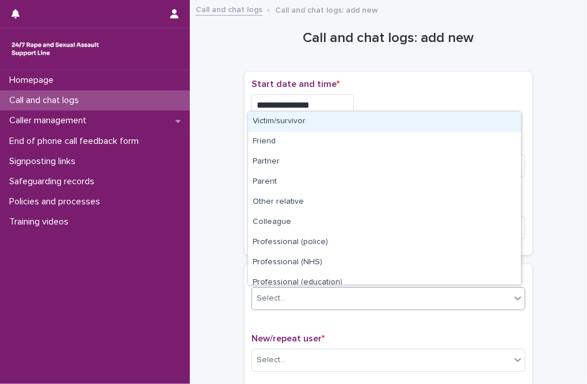
click at [277, 297] on div "Select..." at bounding box center [271, 298] width 29 height 12
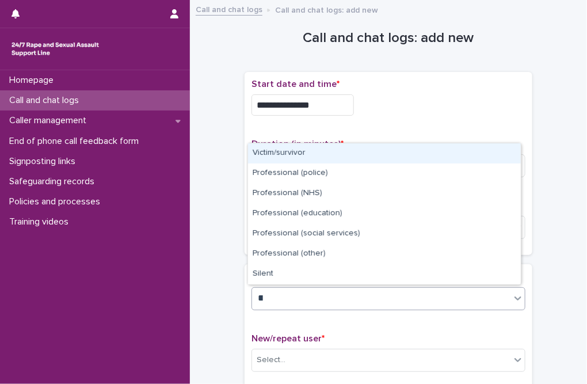
type input "***"
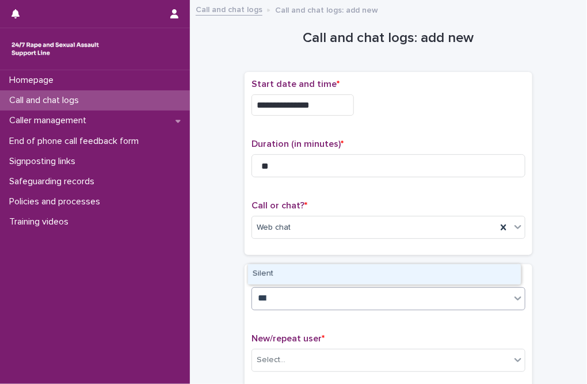
click at [270, 270] on div "Silent" at bounding box center [384, 274] width 273 height 20
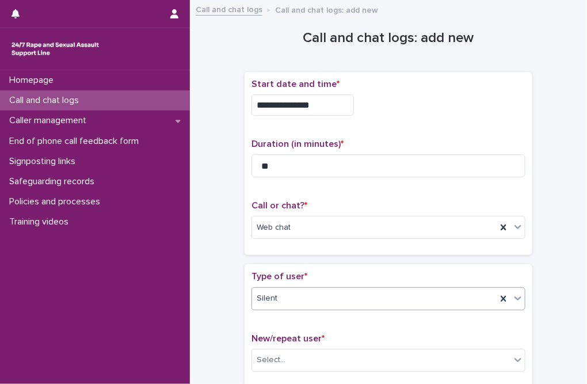
click at [237, 305] on div "**********" at bounding box center [388, 244] width 374 height 475
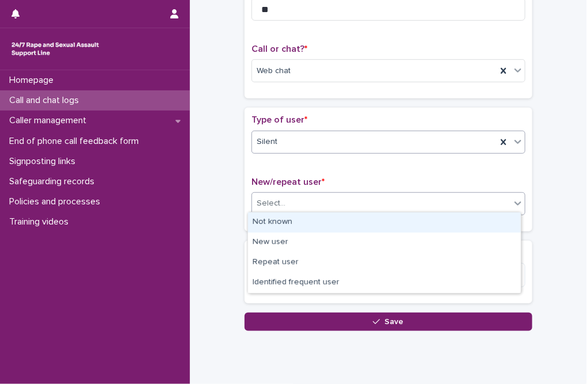
click at [268, 194] on div "Select..." at bounding box center [381, 203] width 258 height 19
click at [270, 217] on div "Not known" at bounding box center [384, 222] width 273 height 20
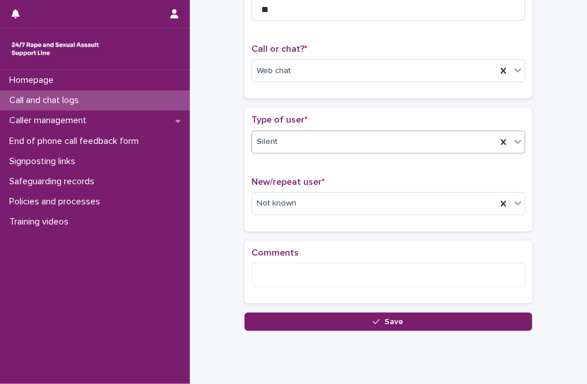
click at [315, 330] on div "**********" at bounding box center [388, 105] width 385 height 510
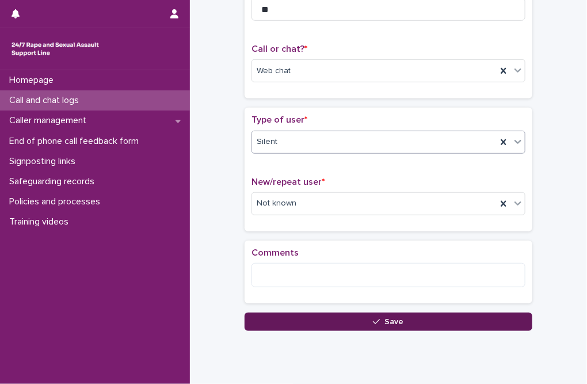
click at [329, 318] on button "Save" at bounding box center [389, 321] width 288 height 18
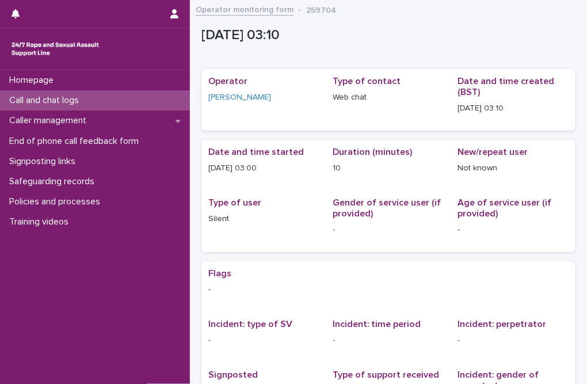
click at [437, 33] on p "[DATE] 03:10" at bounding box center [385, 35] width 369 height 17
click at [246, 6] on link "Operator monitoring form" at bounding box center [245, 8] width 98 height 13
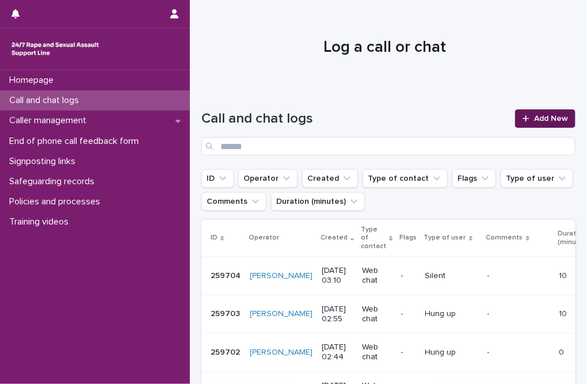
click at [437, 116] on icon at bounding box center [525, 118] width 6 height 6
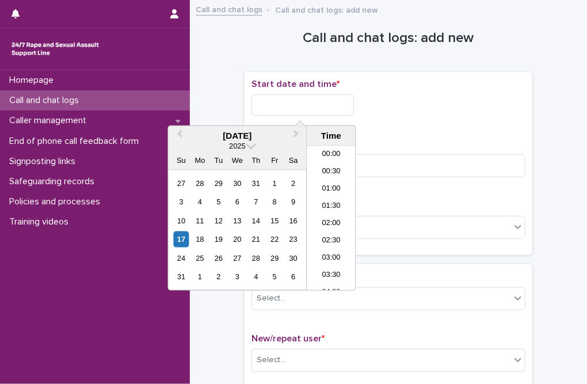
click at [308, 100] on input "text" at bounding box center [302, 104] width 102 height 21
click at [332, 215] on li "03:00" at bounding box center [331, 218] width 49 height 17
drag, startPoint x: 303, startPoint y: 108, endPoint x: 356, endPoint y: 108, distance: 52.4
click at [356, 108] on div "**********" at bounding box center [388, 104] width 274 height 21
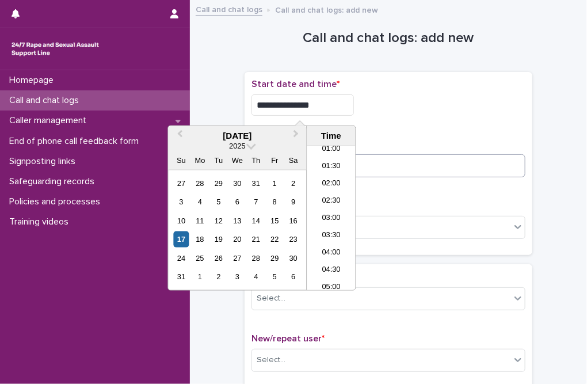
type input "**********"
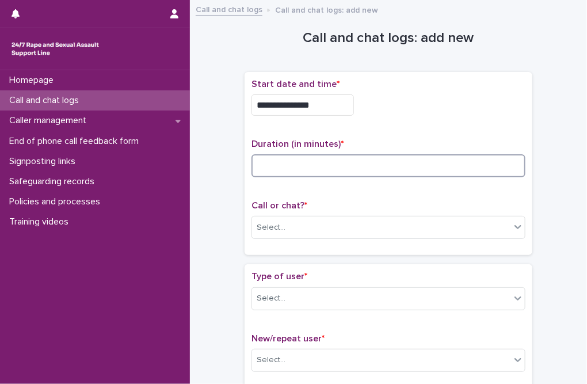
click at [394, 162] on input at bounding box center [388, 165] width 274 height 23
type input "*"
click at [310, 229] on div "Select..." at bounding box center [381, 227] width 258 height 19
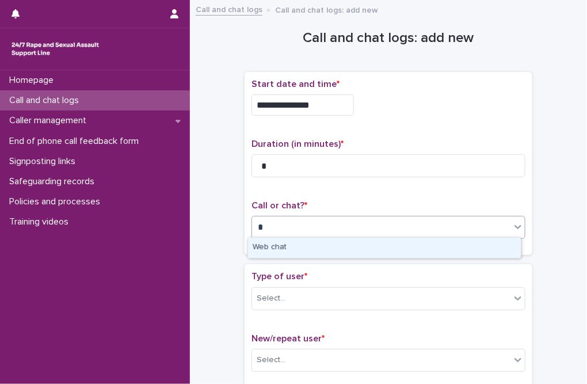
type input "**"
click at [268, 242] on div "Web chat" at bounding box center [384, 248] width 273 height 20
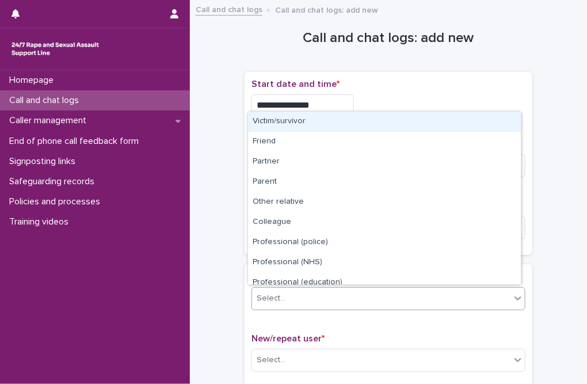
click at [274, 295] on div "Select..." at bounding box center [271, 298] width 29 height 12
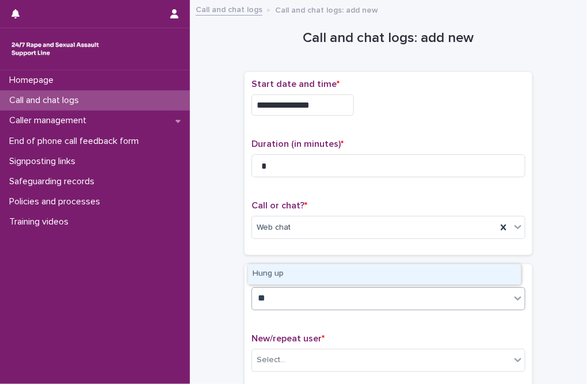
type input "***"
click at [272, 273] on div "Hung up" at bounding box center [384, 274] width 273 height 20
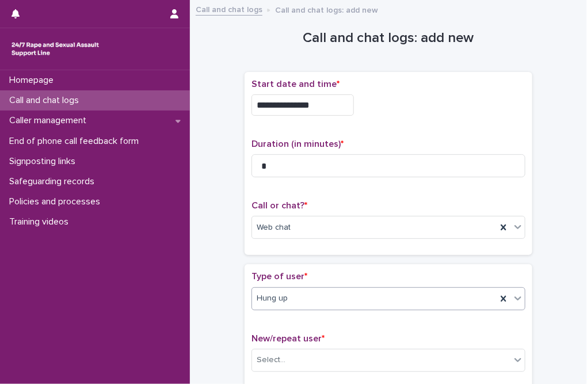
click at [230, 301] on div "**********" at bounding box center [388, 247] width 374 height 481
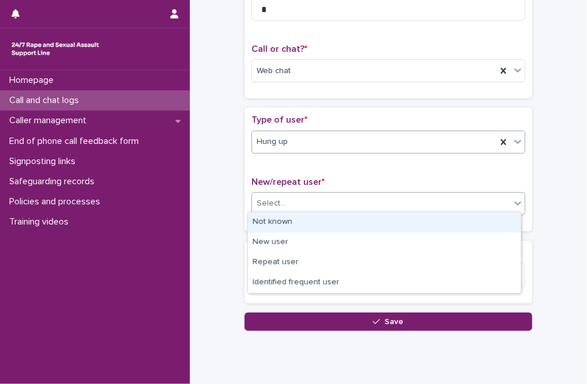
click at [284, 201] on div "Select..." at bounding box center [381, 203] width 258 height 19
click at [284, 219] on div "Not known" at bounding box center [384, 222] width 273 height 20
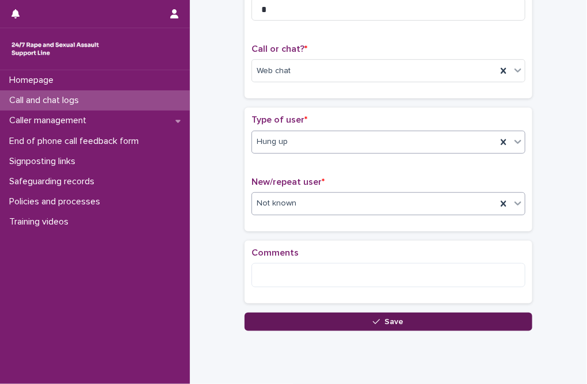
click at [306, 319] on button "Save" at bounding box center [389, 321] width 288 height 18
